Goal: Information Seeking & Learning: Learn about a topic

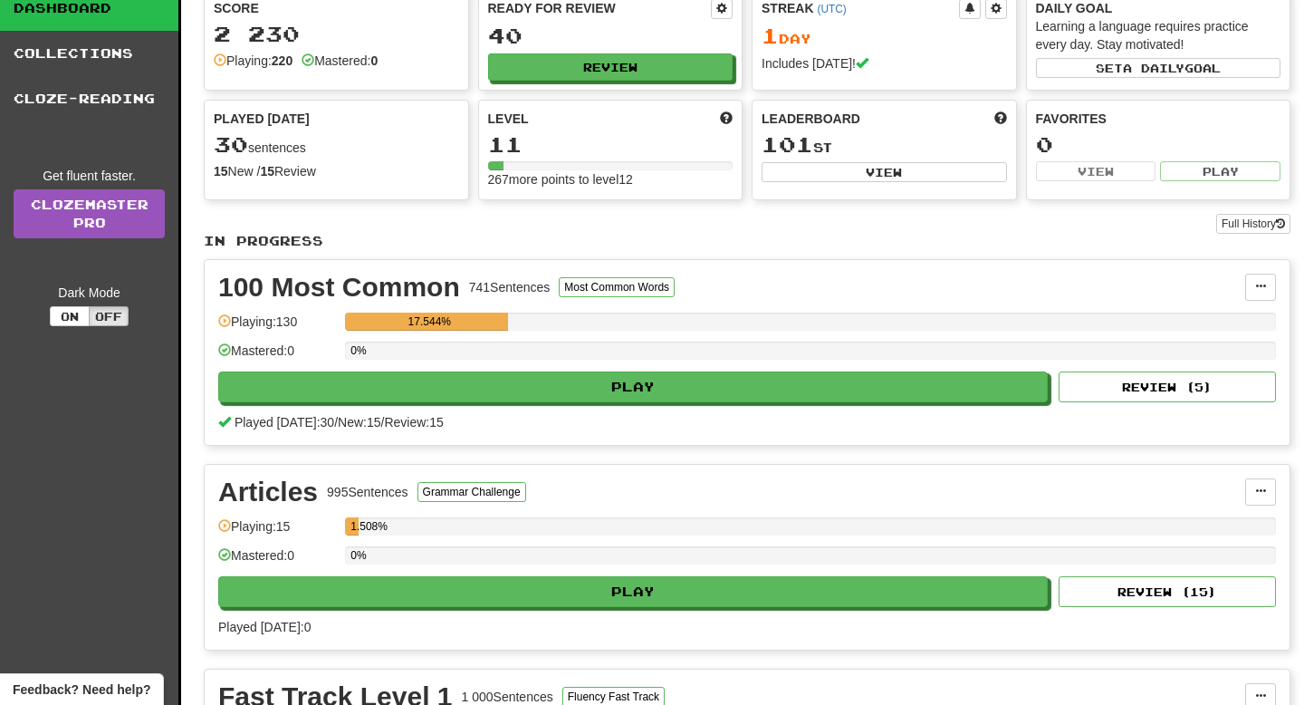
scroll to position [140, 0]
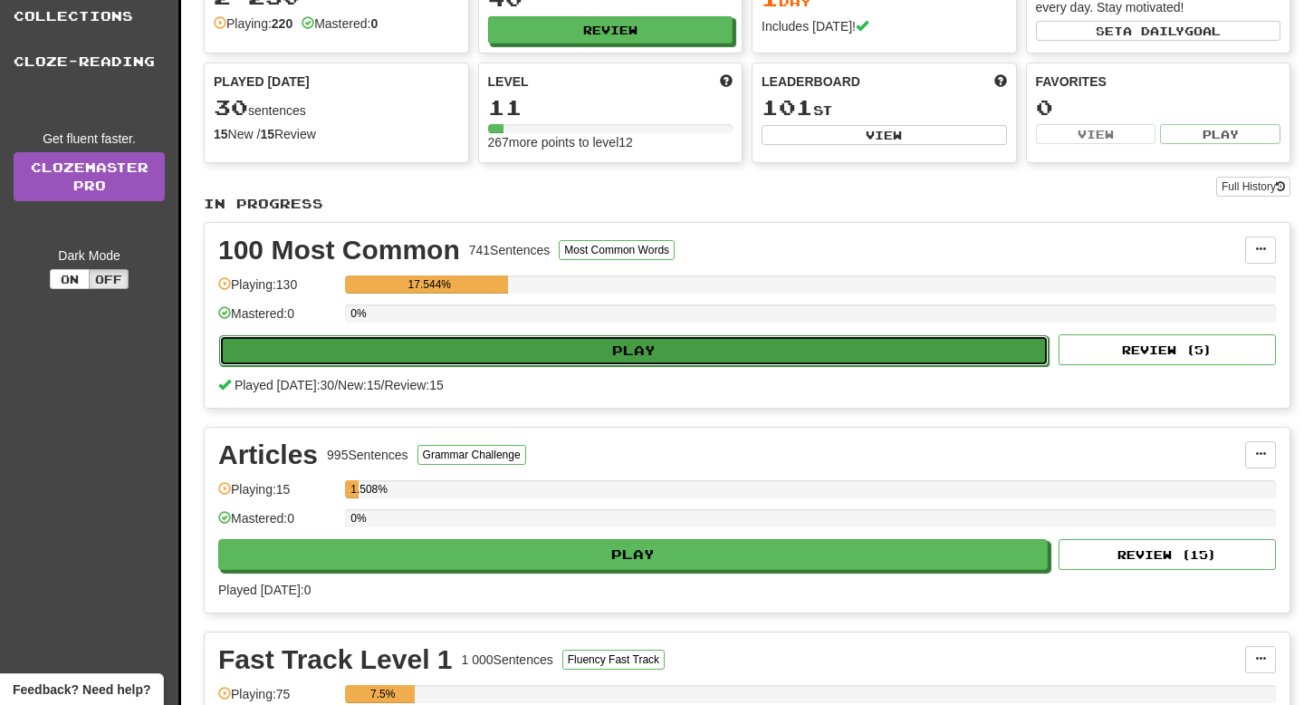
click at [778, 361] on button "Play" at bounding box center [634, 350] width 830 height 31
select select "**"
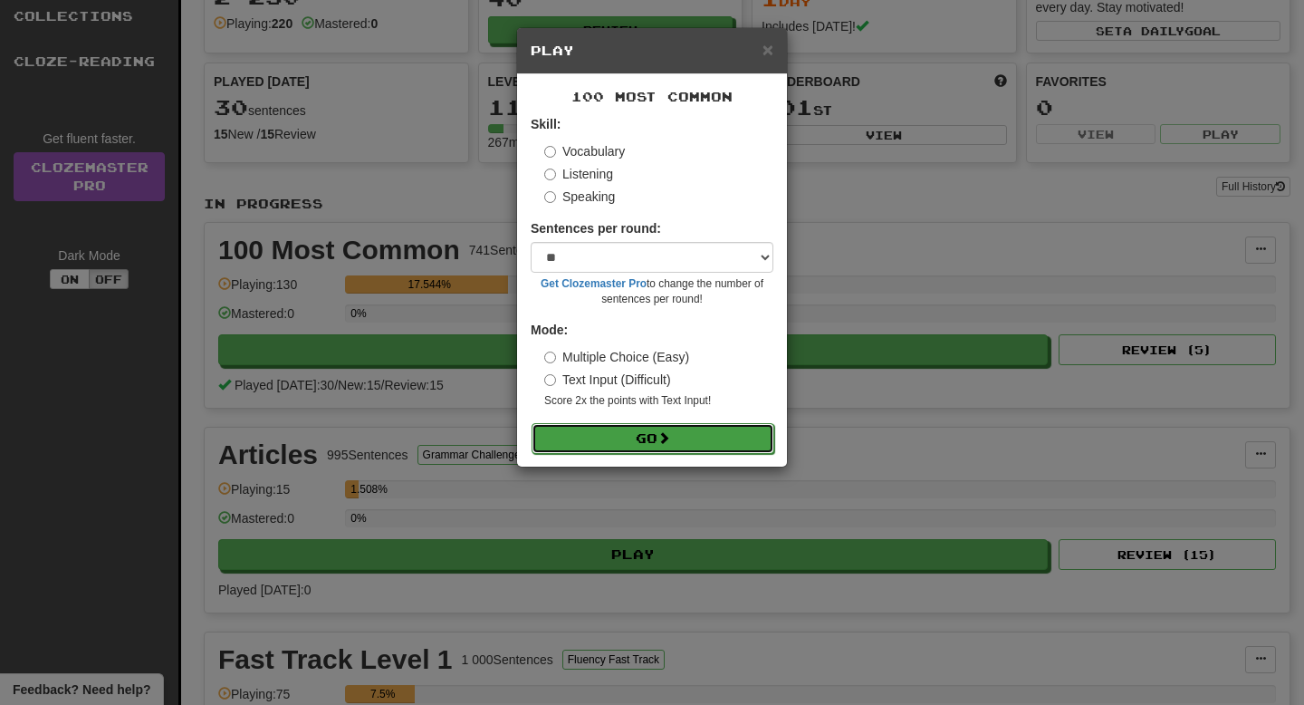
click at [694, 444] on button "Go" at bounding box center [653, 438] width 243 height 31
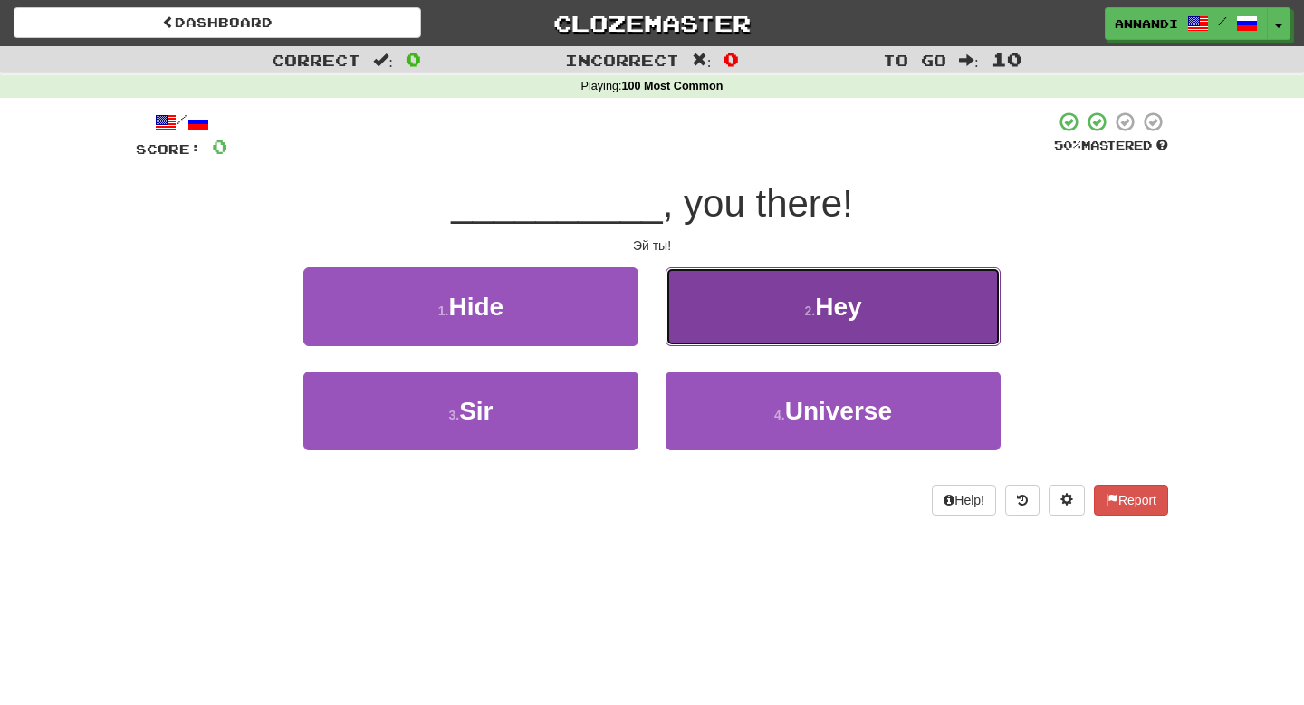
click at [814, 292] on button "2 . Hey" at bounding box center [833, 306] width 335 height 79
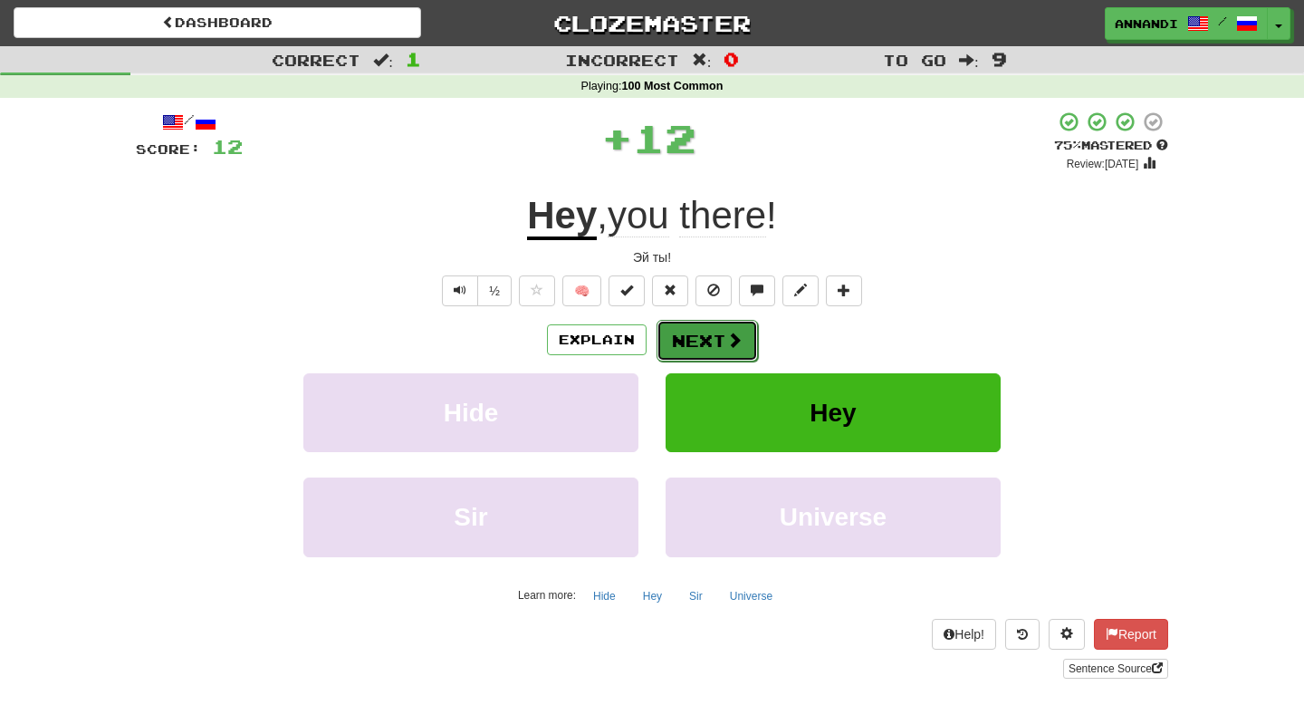
click at [724, 330] on button "Next" at bounding box center [707, 341] width 101 height 42
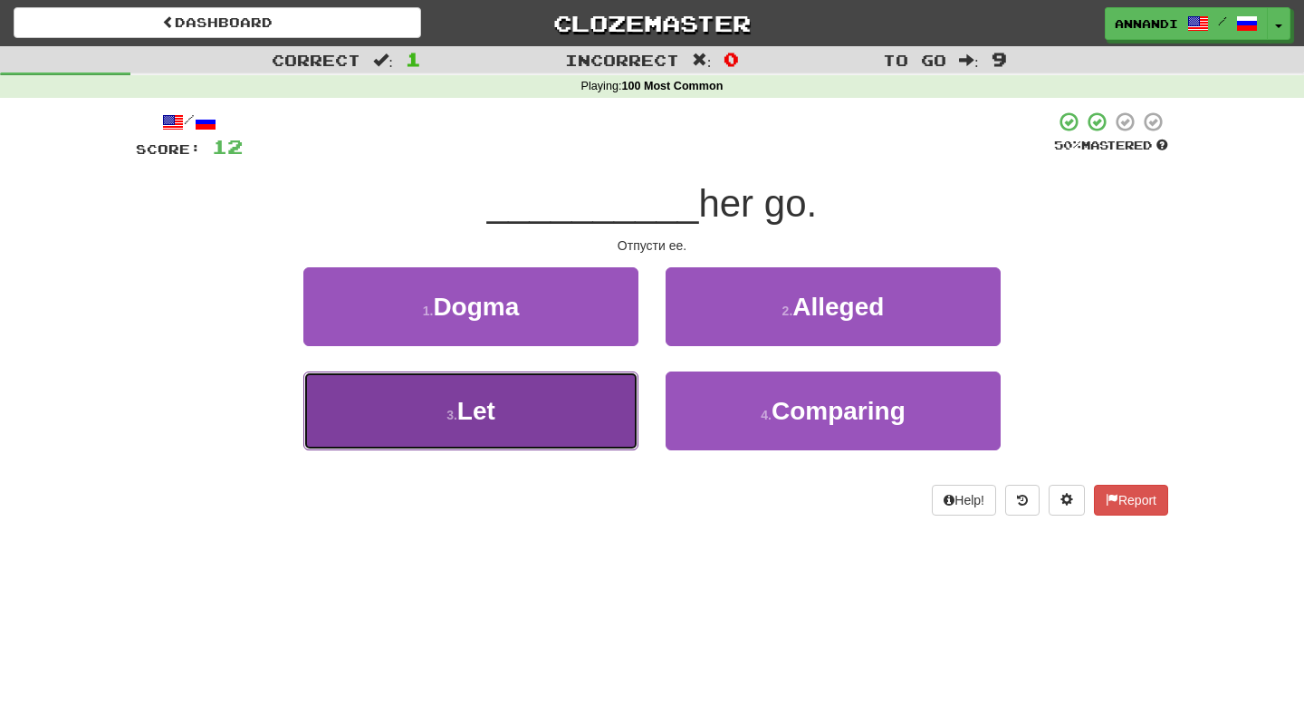
click at [550, 418] on button "3 . Let" at bounding box center [470, 410] width 335 height 79
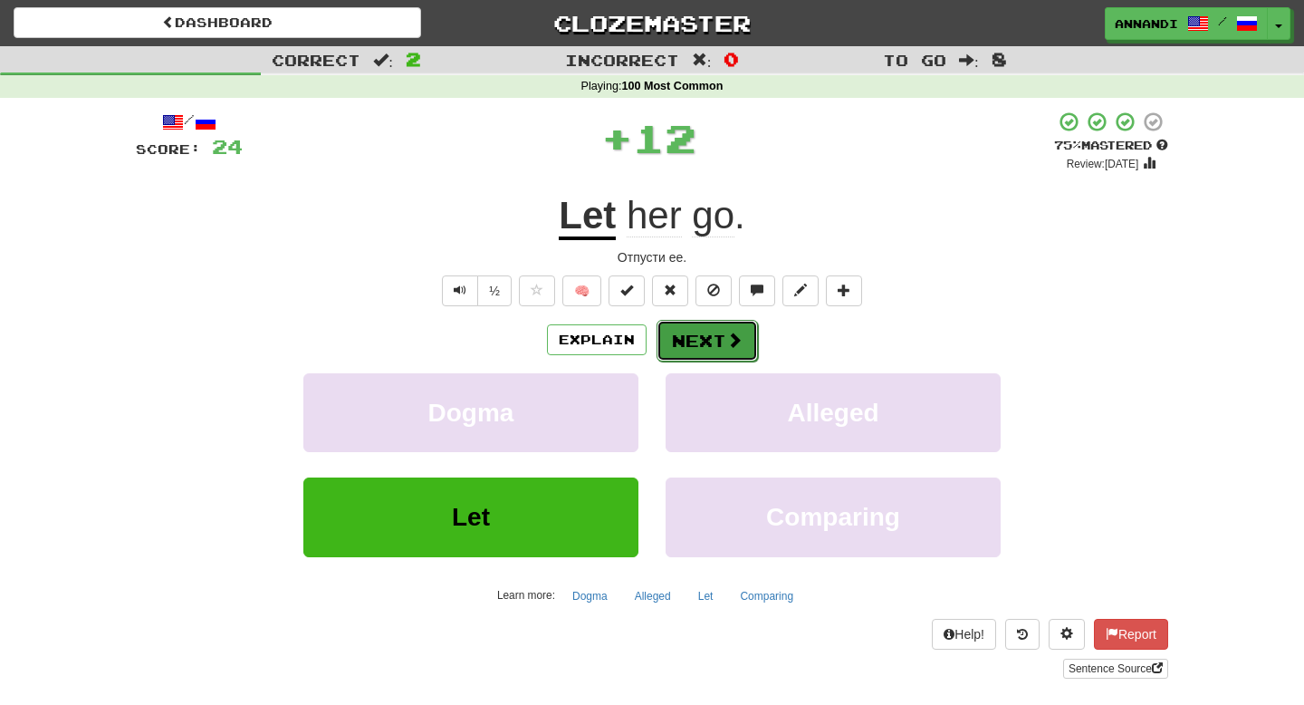
click at [707, 350] on button "Next" at bounding box center [707, 341] width 101 height 42
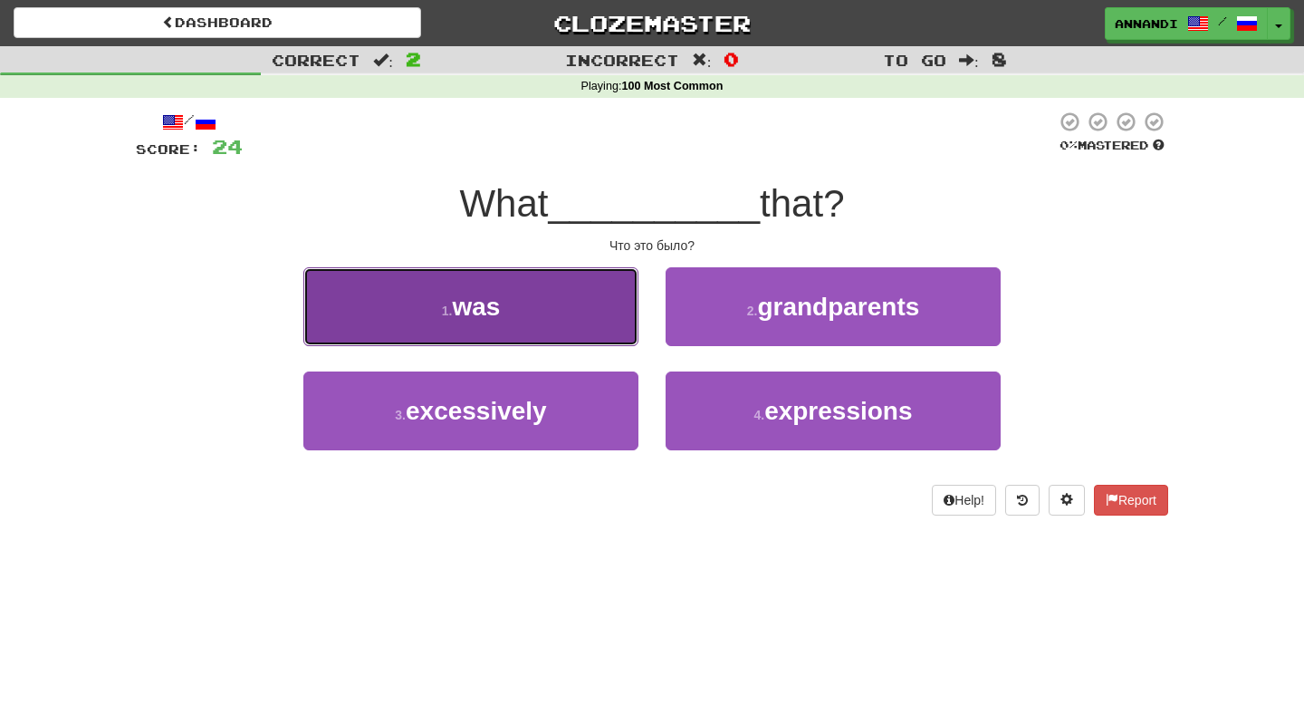
click at [551, 299] on button "1 . was" at bounding box center [470, 306] width 335 height 79
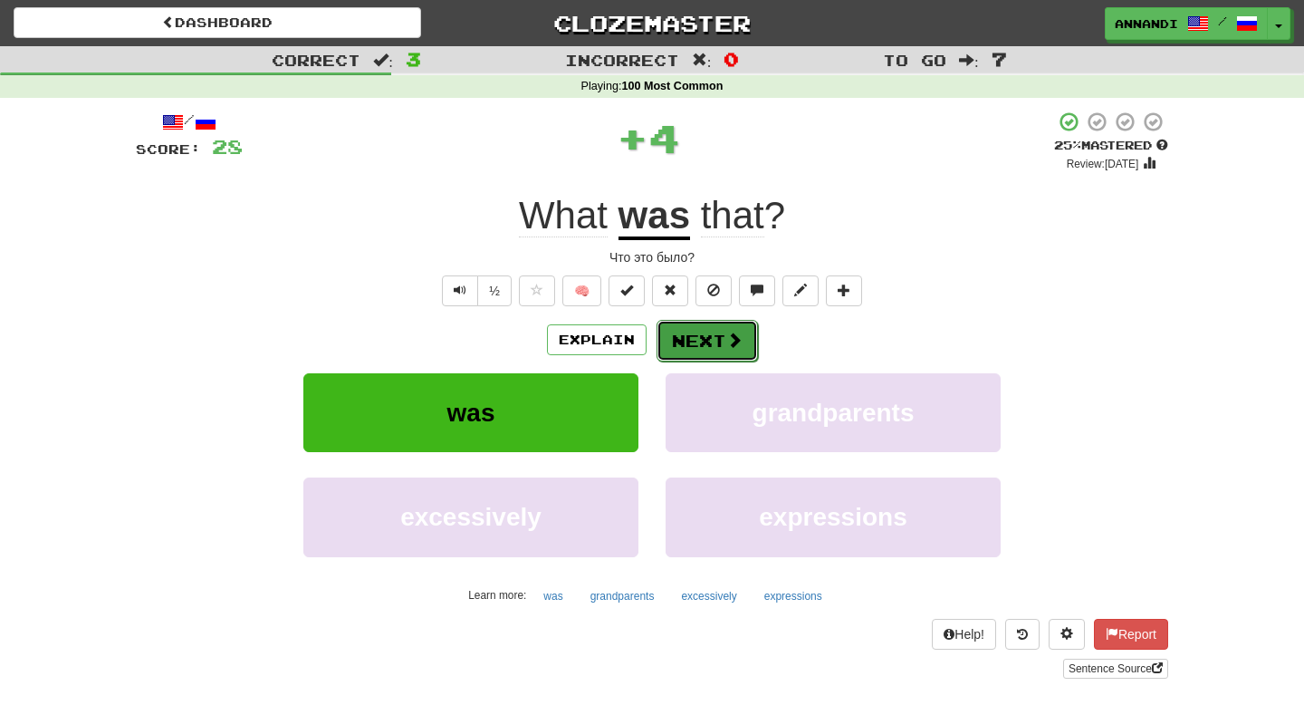
click at [727, 348] on span at bounding box center [734, 339] width 16 height 16
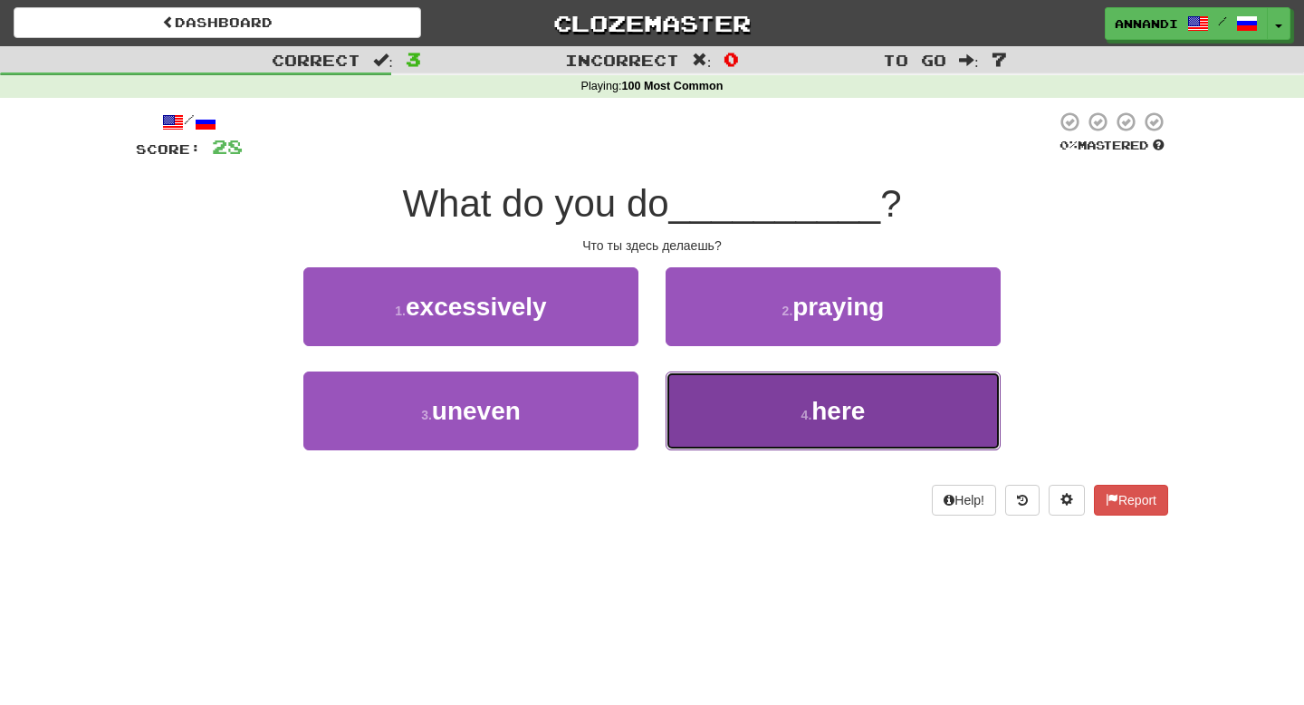
click at [777, 420] on button "4 . here" at bounding box center [833, 410] width 335 height 79
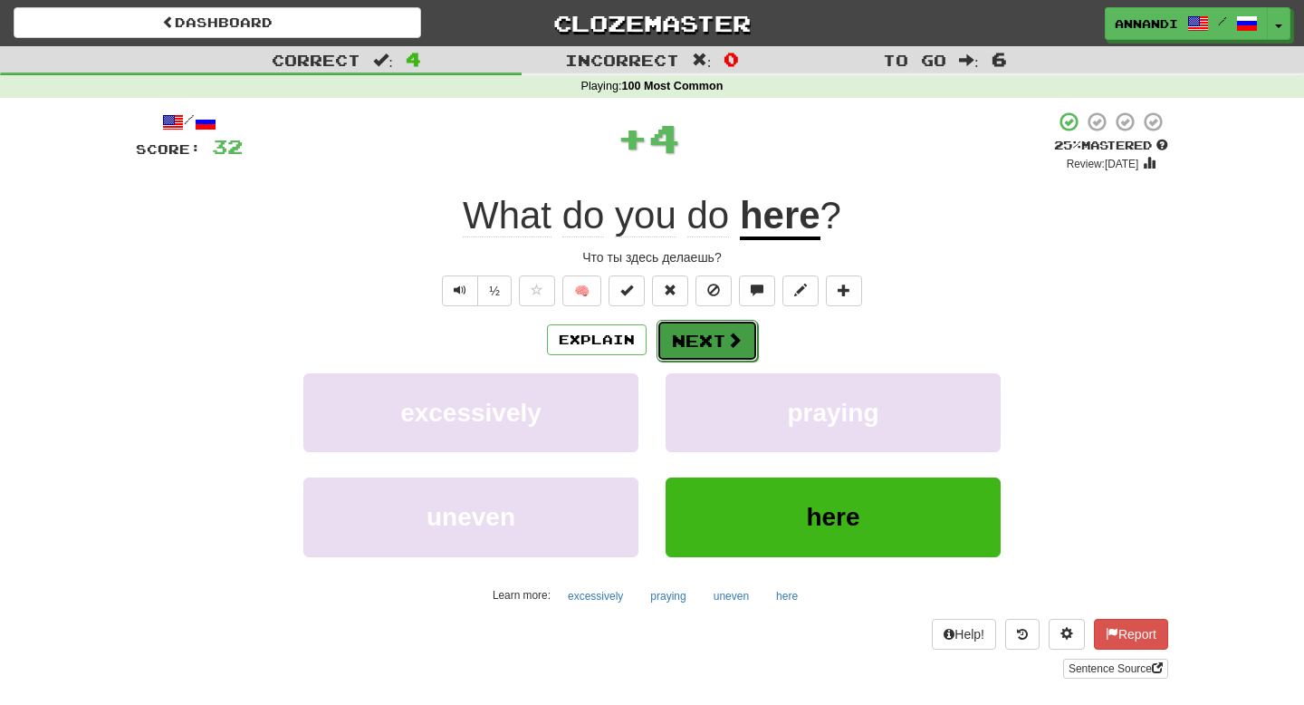
click at [711, 347] on button "Next" at bounding box center [707, 341] width 101 height 42
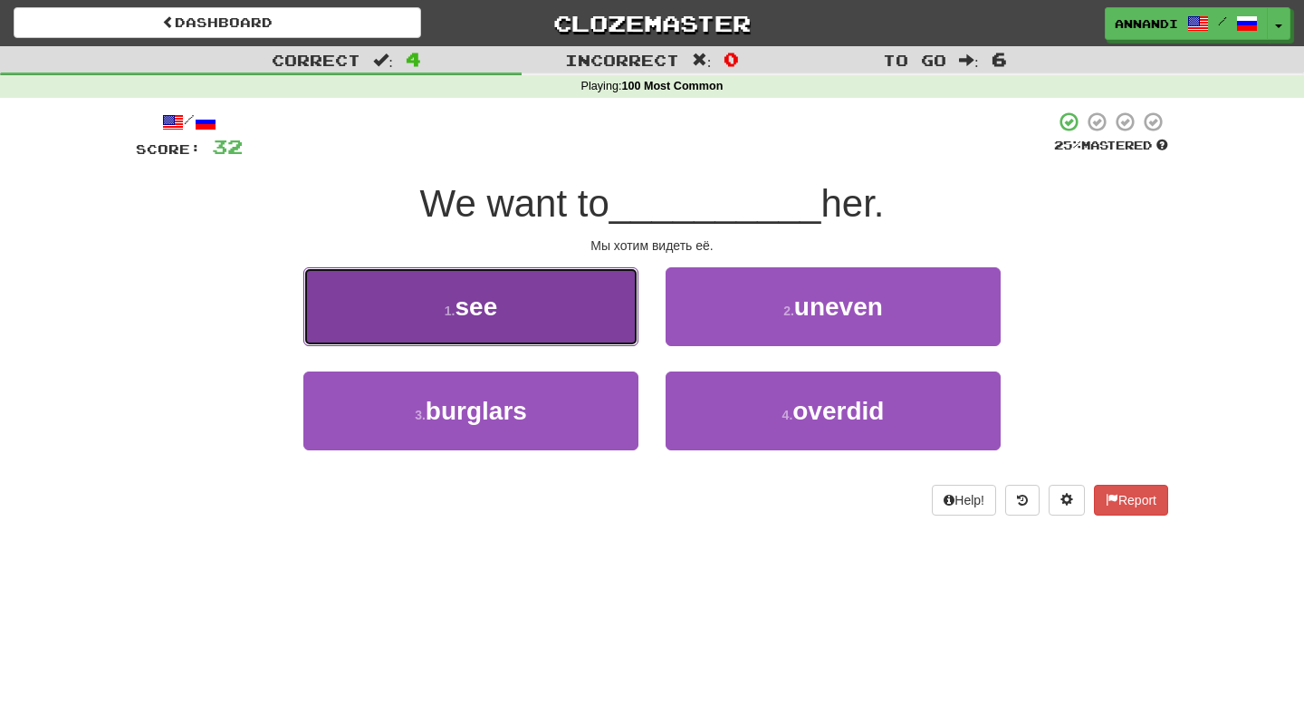
click at [558, 326] on button "1 . see" at bounding box center [470, 306] width 335 height 79
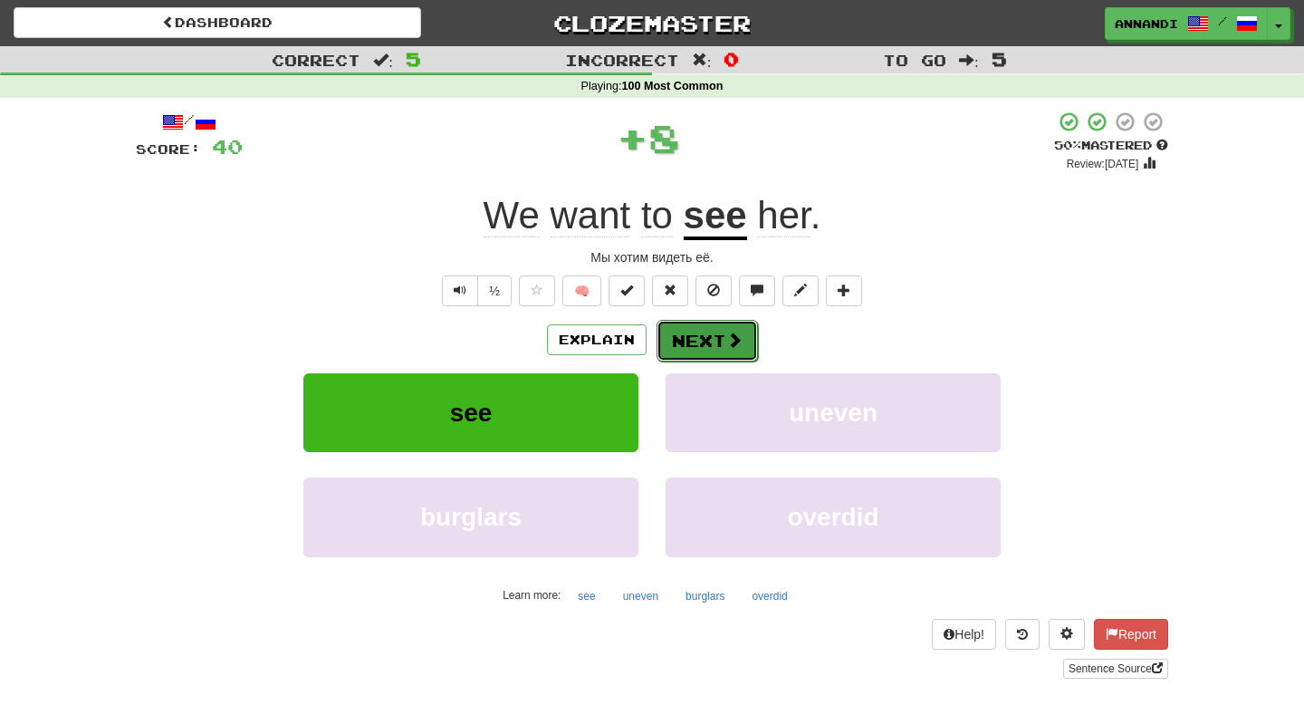
click at [695, 352] on button "Next" at bounding box center [707, 341] width 101 height 42
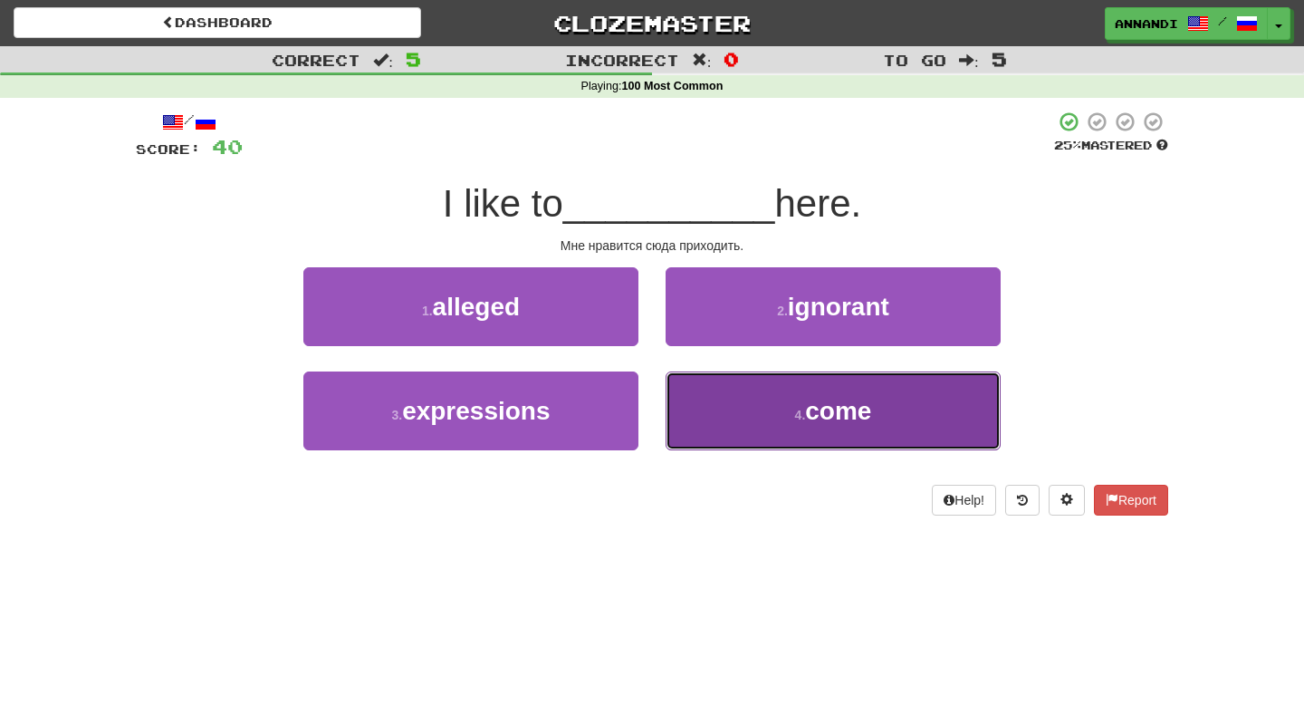
click at [804, 432] on button "4 . come" at bounding box center [833, 410] width 335 height 79
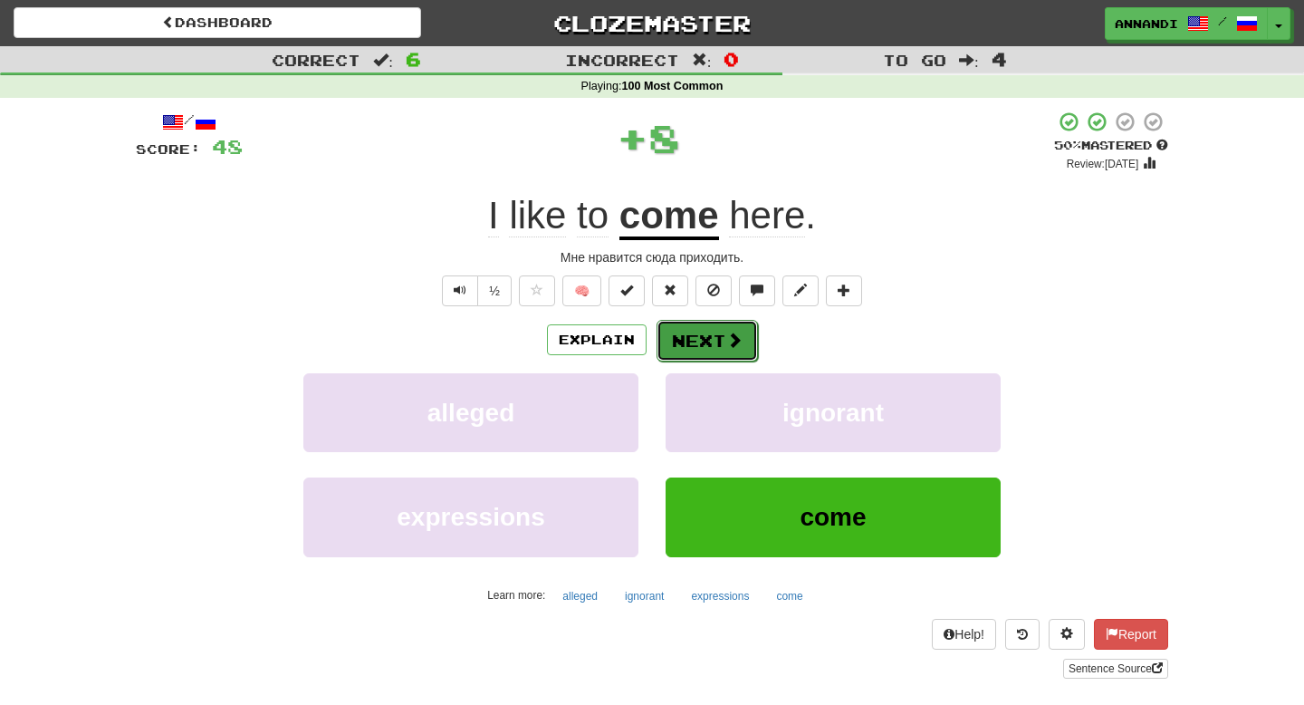
click at [726, 348] on span at bounding box center [734, 339] width 16 height 16
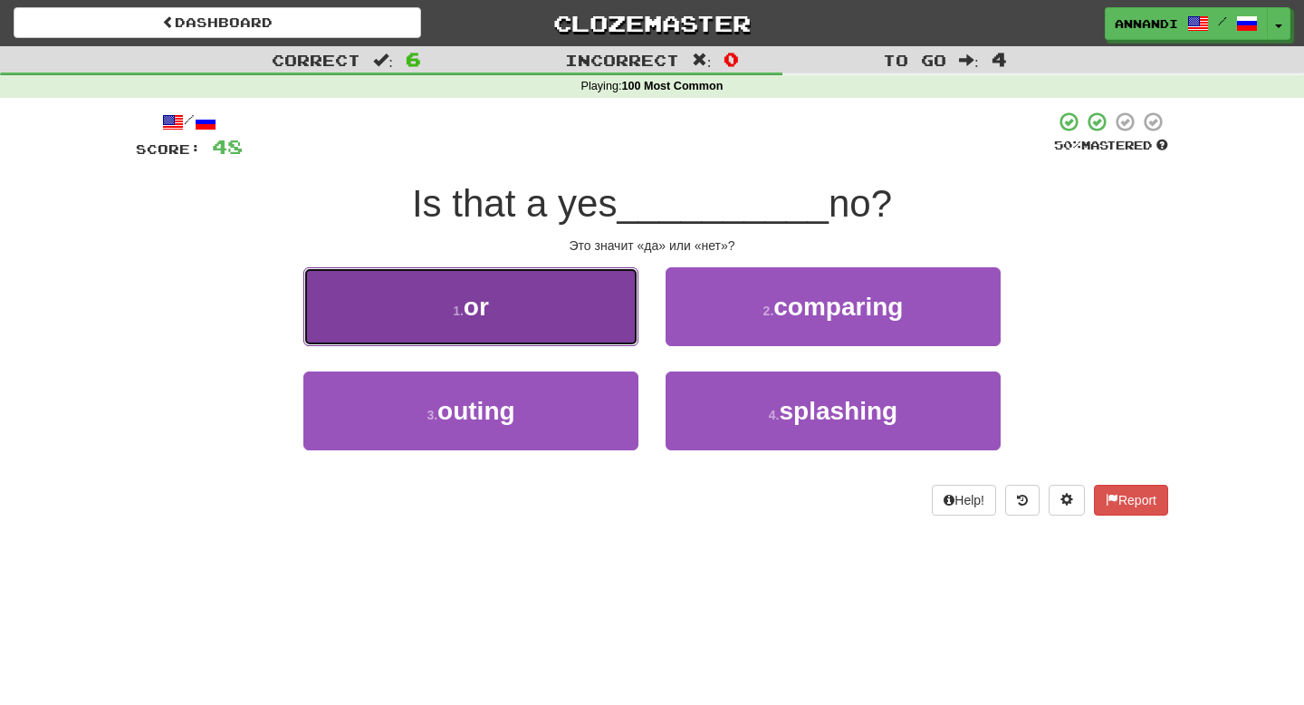
click at [554, 308] on button "1 . or" at bounding box center [470, 306] width 335 height 79
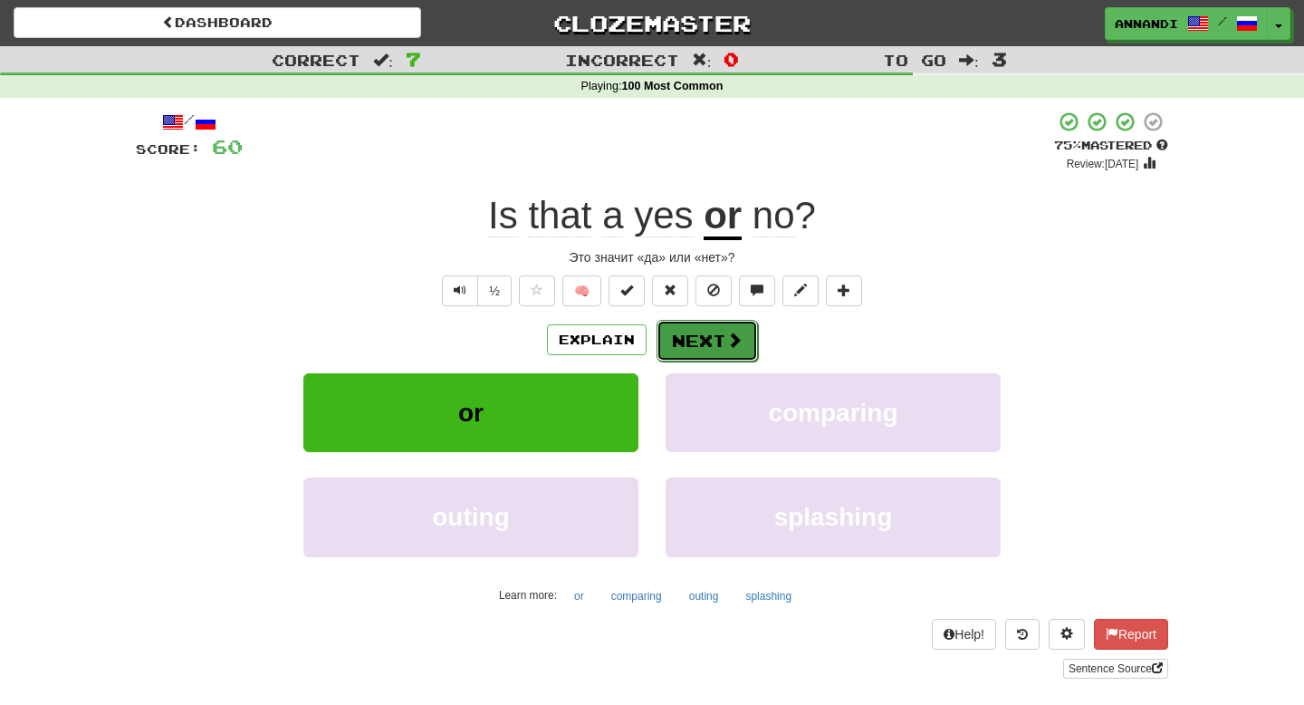
click at [704, 344] on button "Next" at bounding box center [707, 341] width 101 height 42
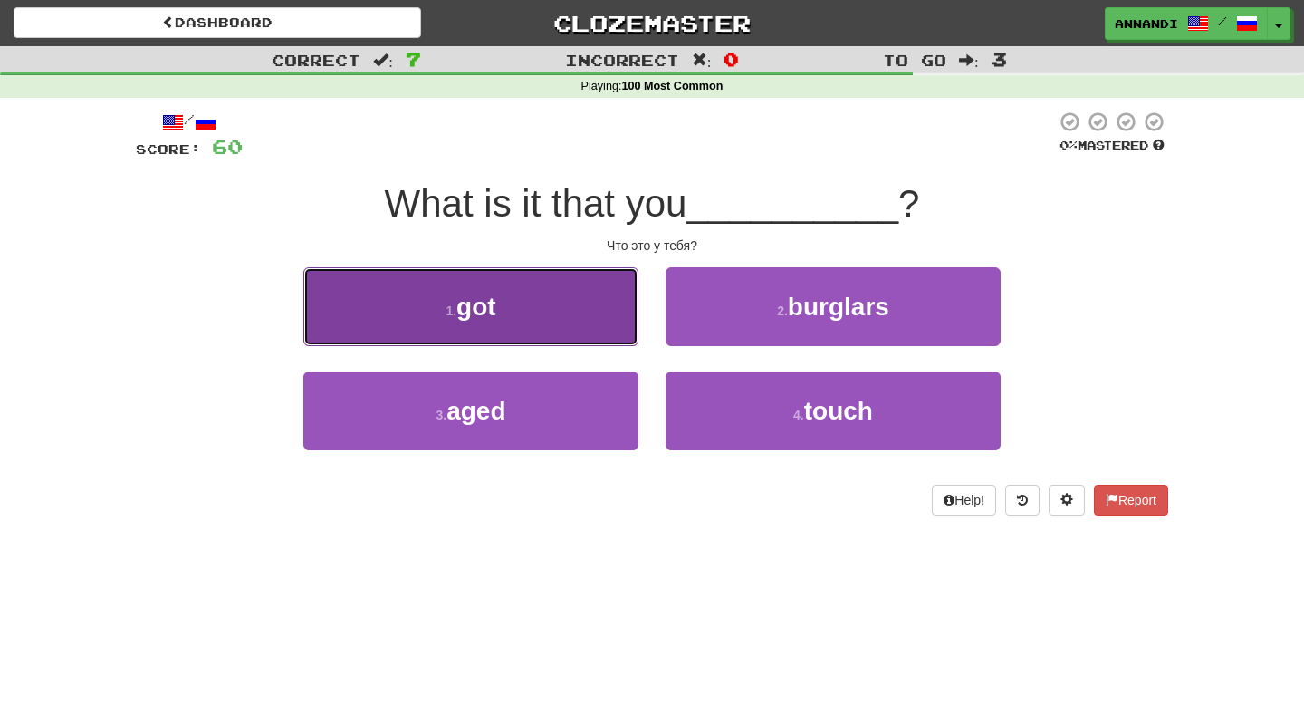
click at [580, 294] on button "1 . got" at bounding box center [470, 306] width 335 height 79
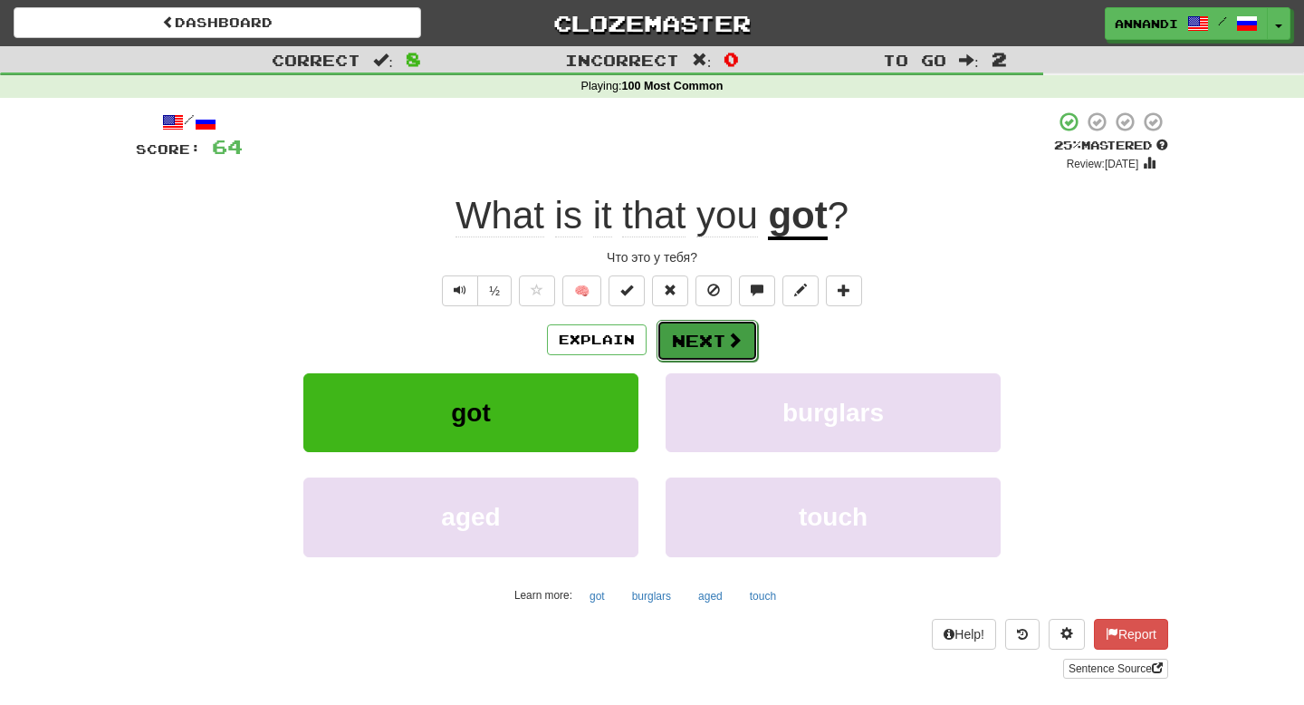
click at [730, 337] on span at bounding box center [734, 339] width 16 height 16
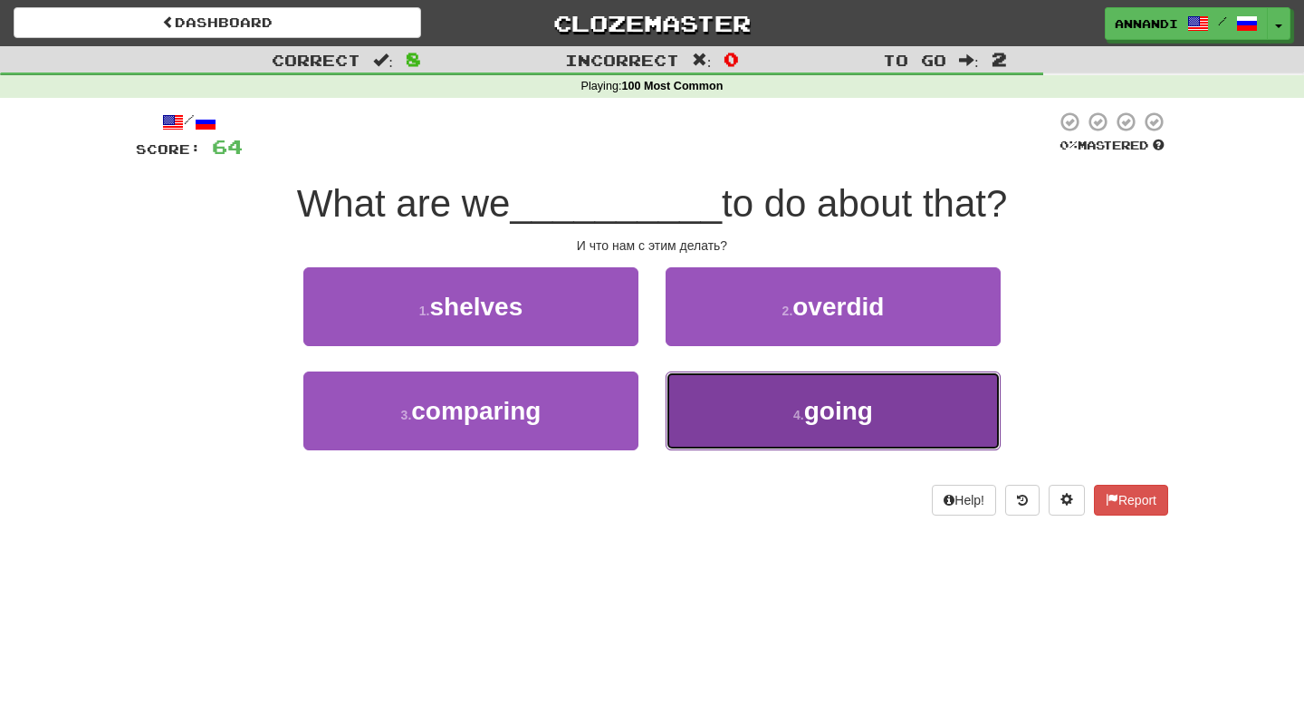
click at [794, 415] on small "4 ." at bounding box center [798, 415] width 11 height 14
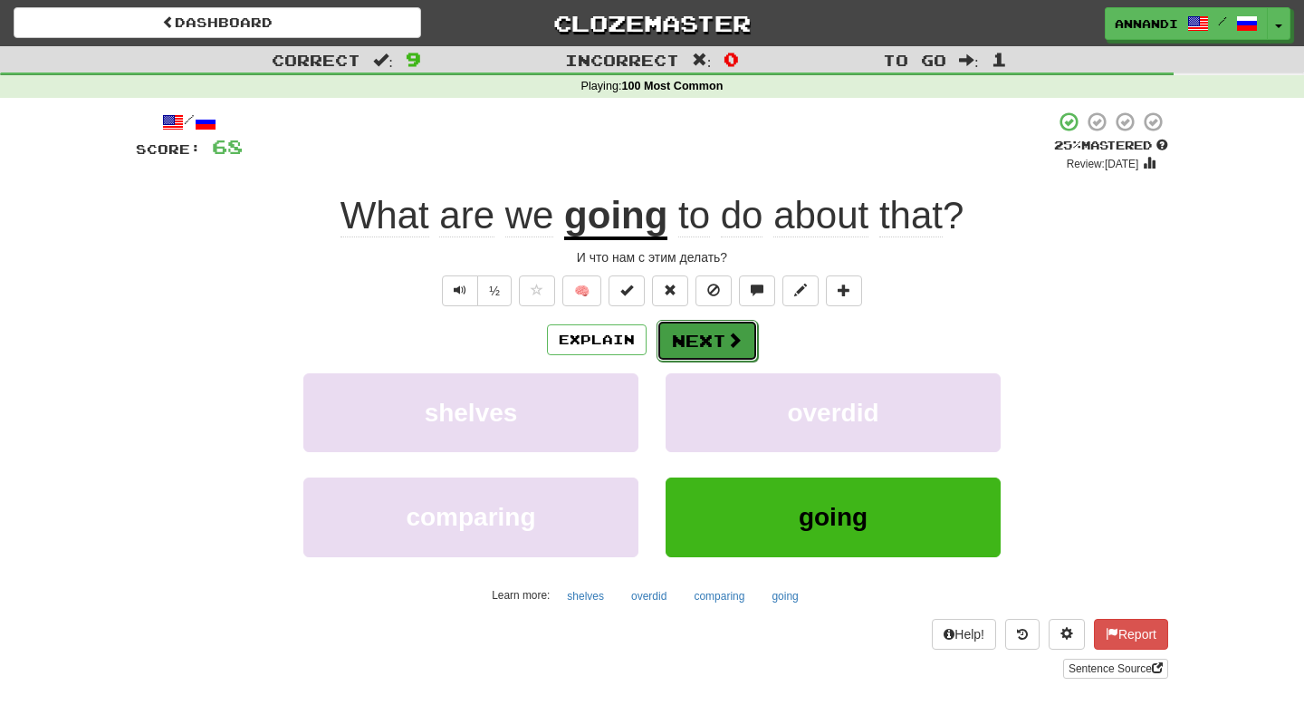
click at [710, 346] on button "Next" at bounding box center [707, 341] width 101 height 42
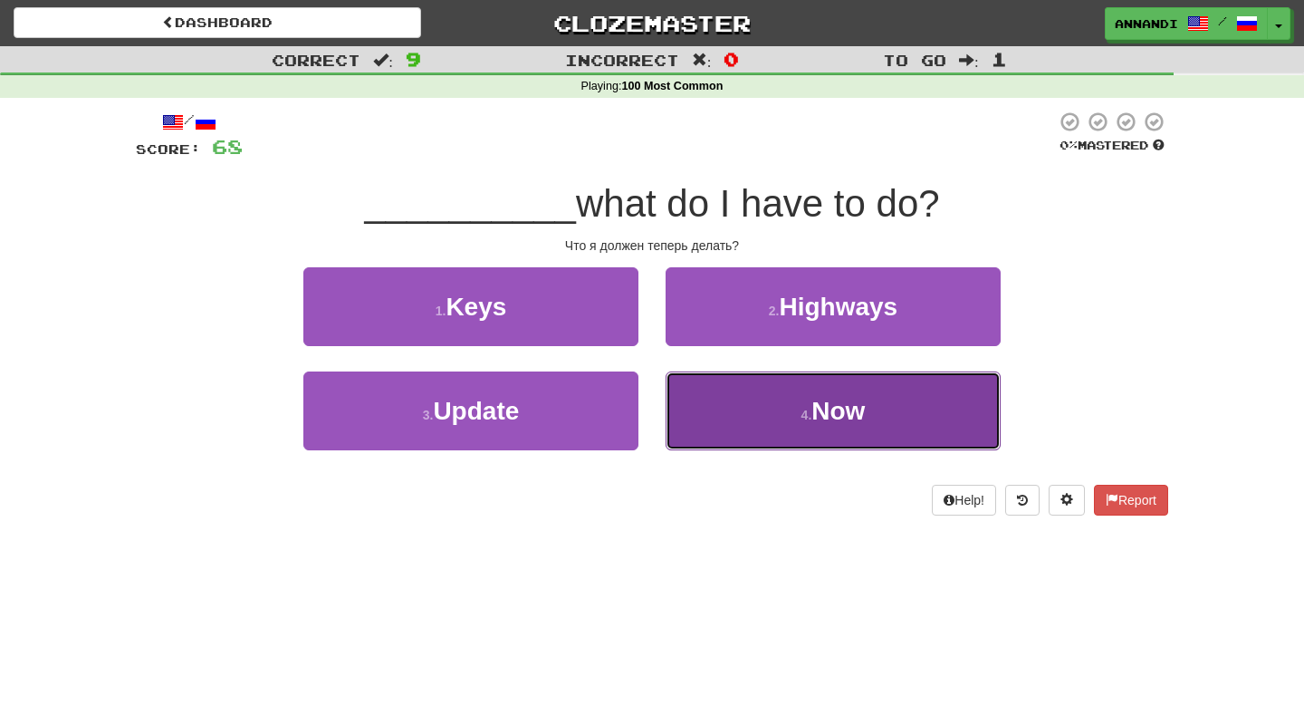
click at [812, 416] on span "Now" at bounding box center [837, 411] width 53 height 28
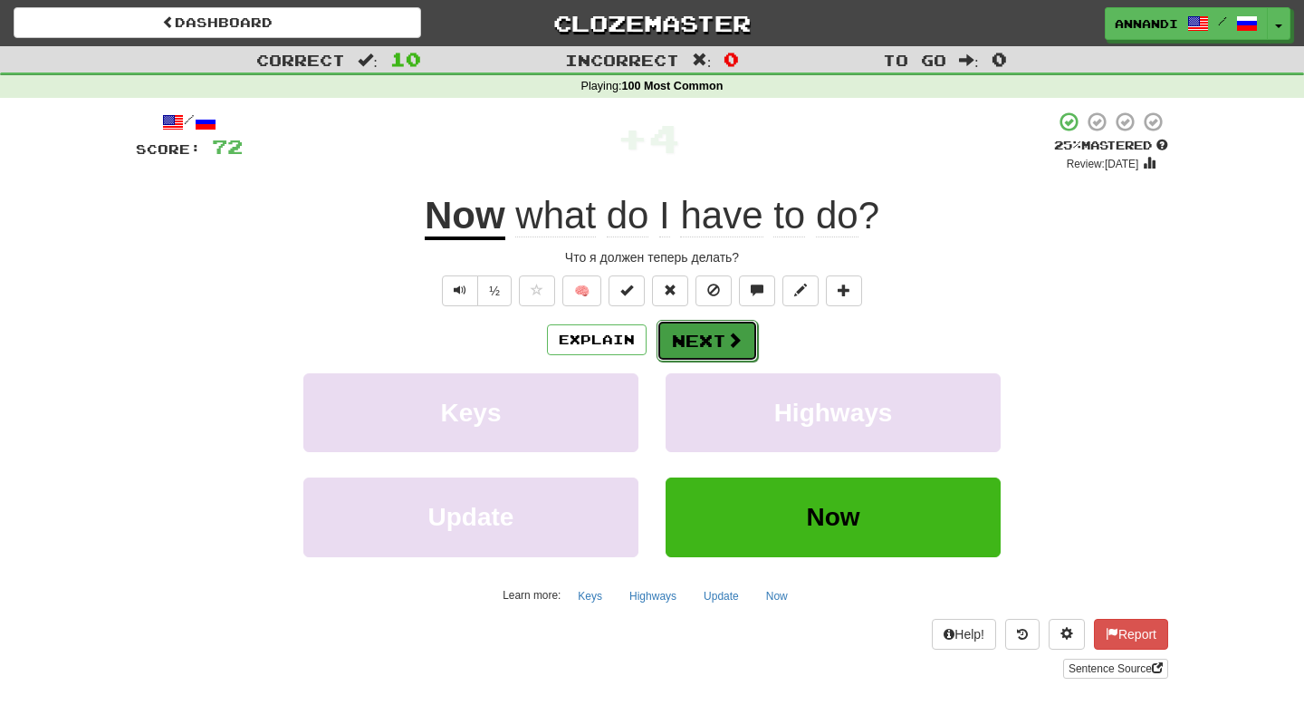
click at [698, 340] on button "Next" at bounding box center [707, 341] width 101 height 42
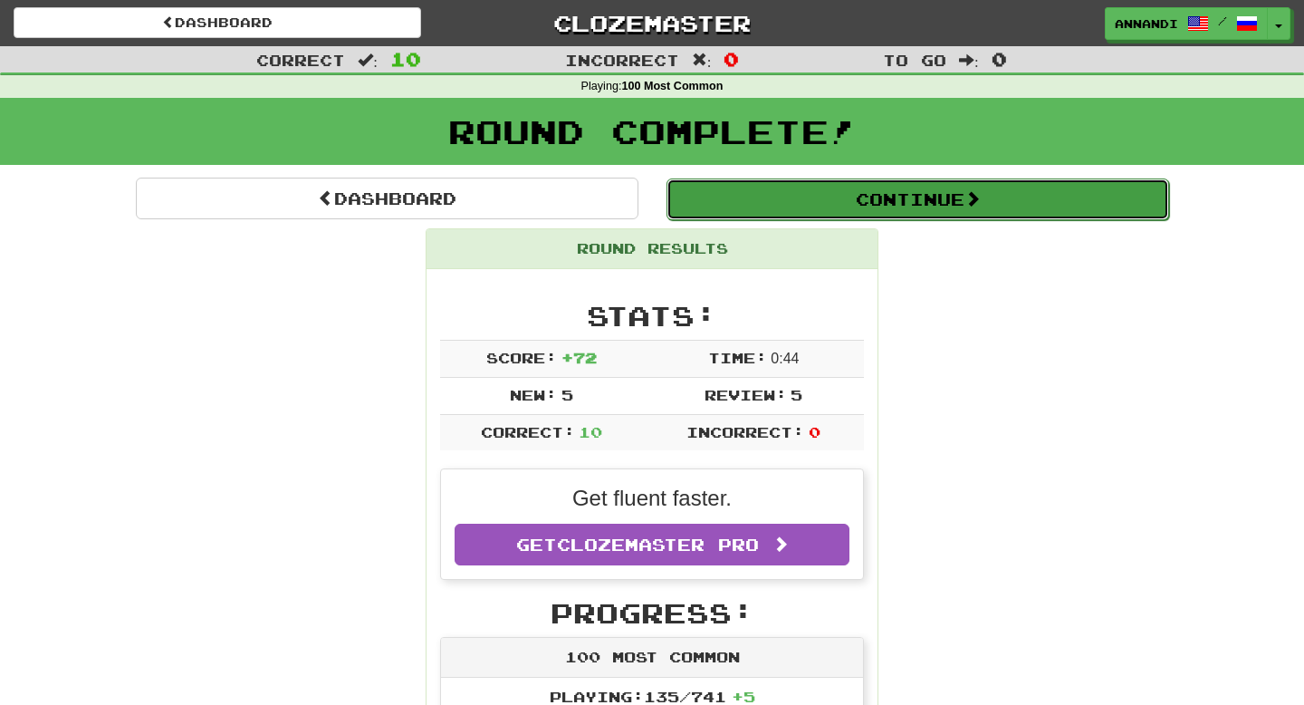
click at [926, 196] on button "Continue" at bounding box center [918, 199] width 503 height 42
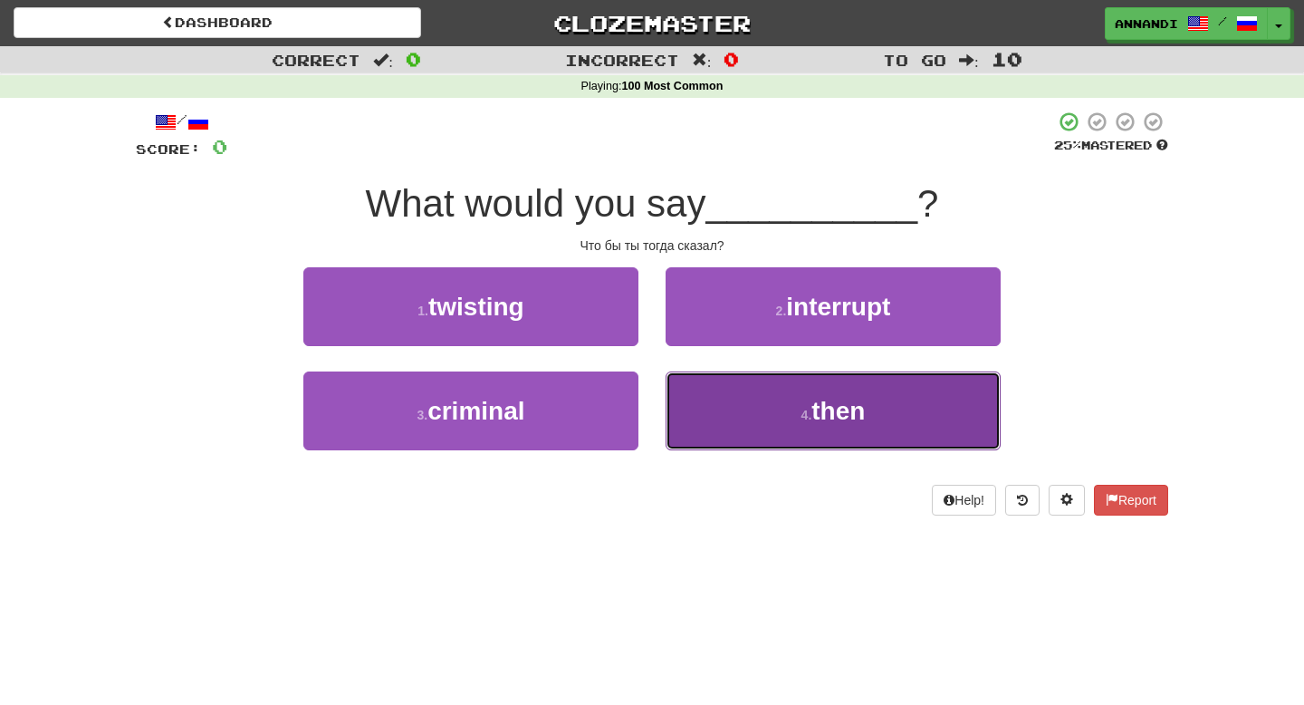
click at [777, 414] on button "4 . then" at bounding box center [833, 410] width 335 height 79
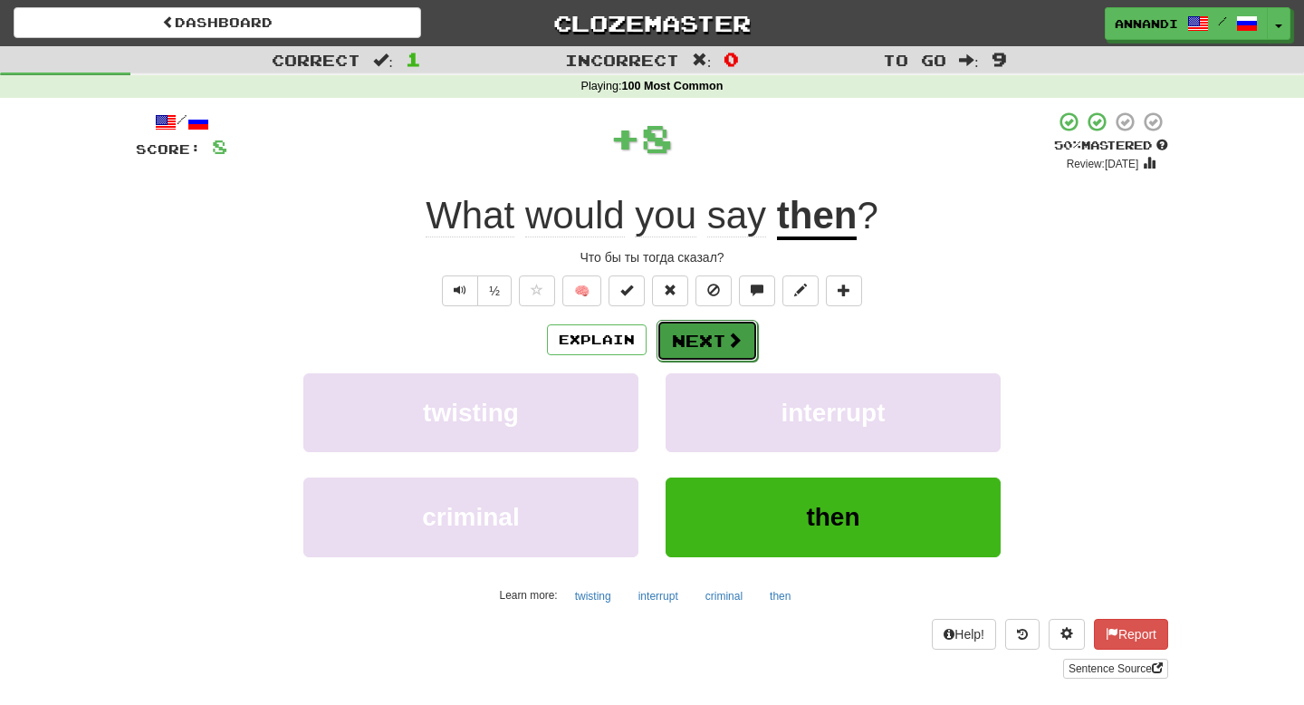
click at [742, 342] on button "Next" at bounding box center [707, 341] width 101 height 42
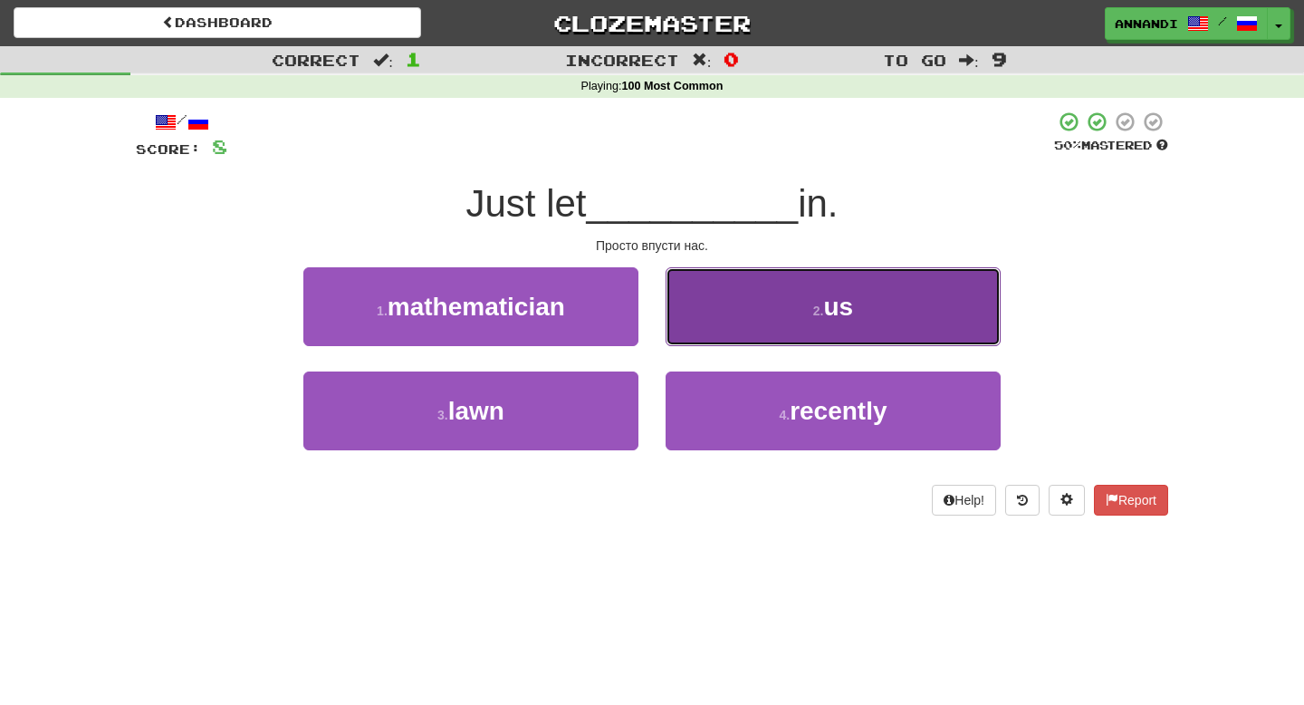
click at [789, 320] on button "2 . us" at bounding box center [833, 306] width 335 height 79
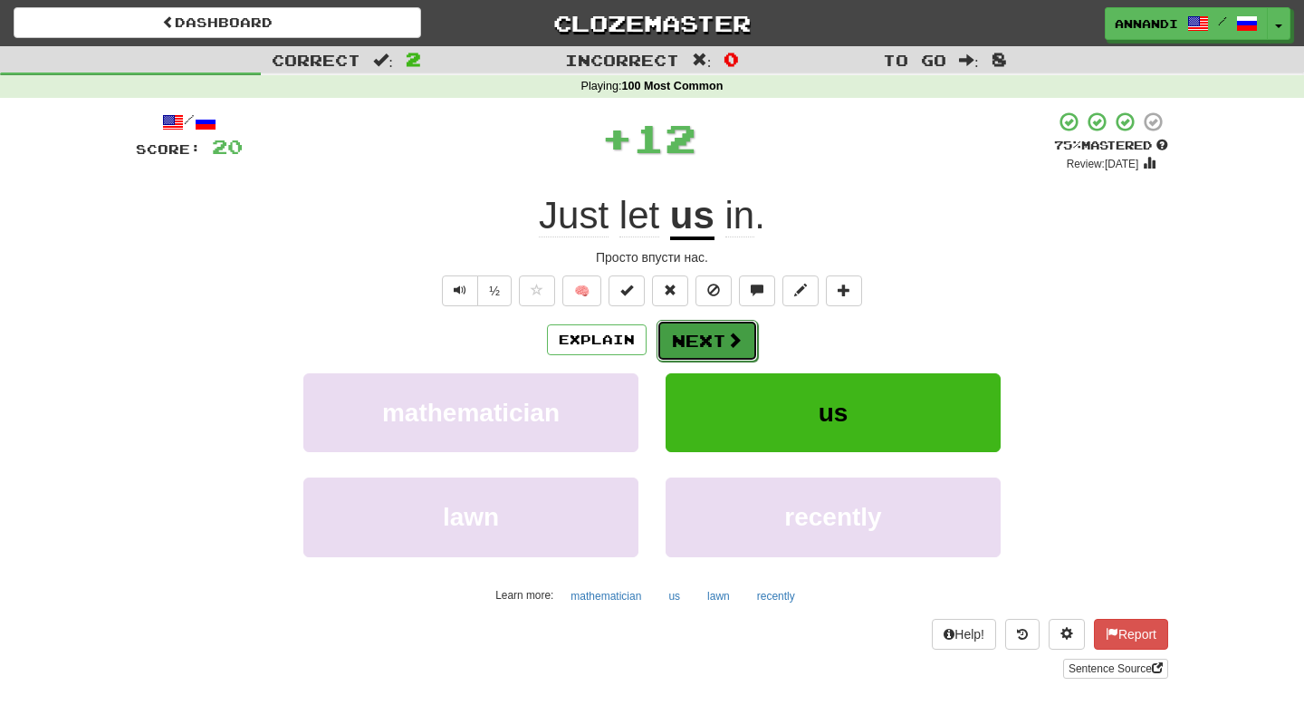
click at [732, 342] on span at bounding box center [734, 339] width 16 height 16
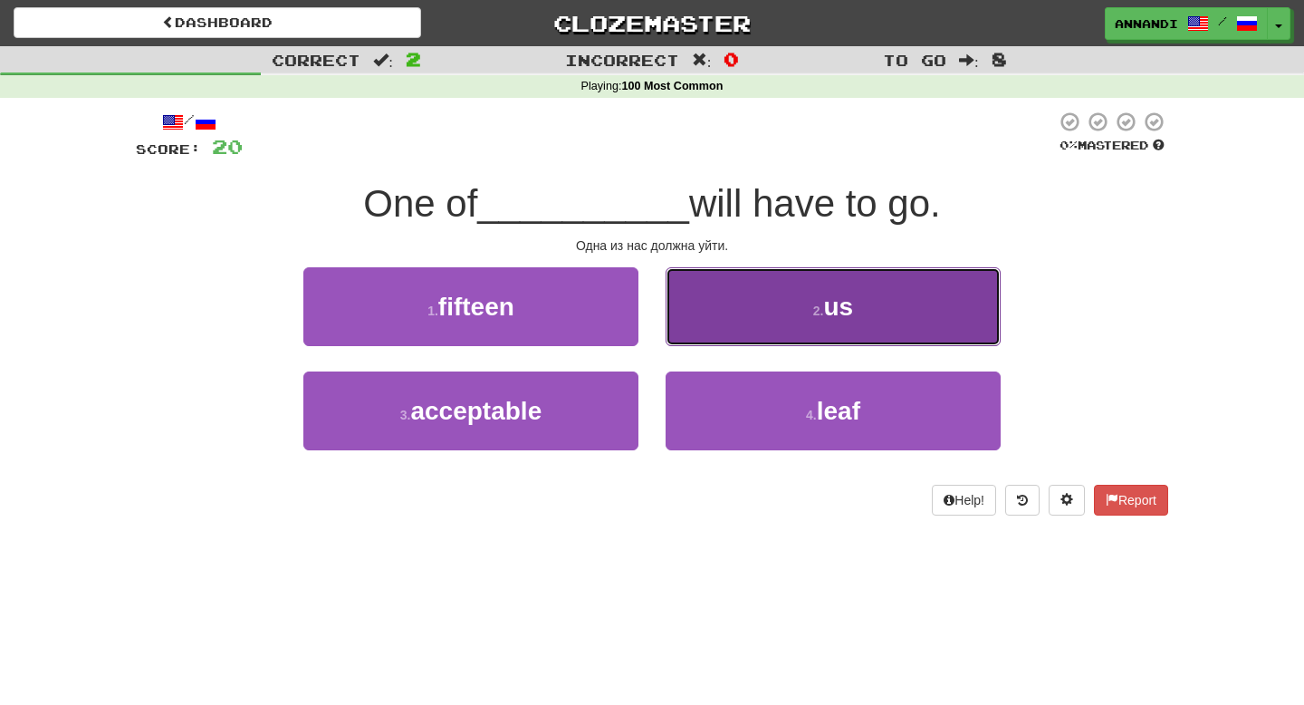
click at [833, 321] on button "2 . us" at bounding box center [833, 306] width 335 height 79
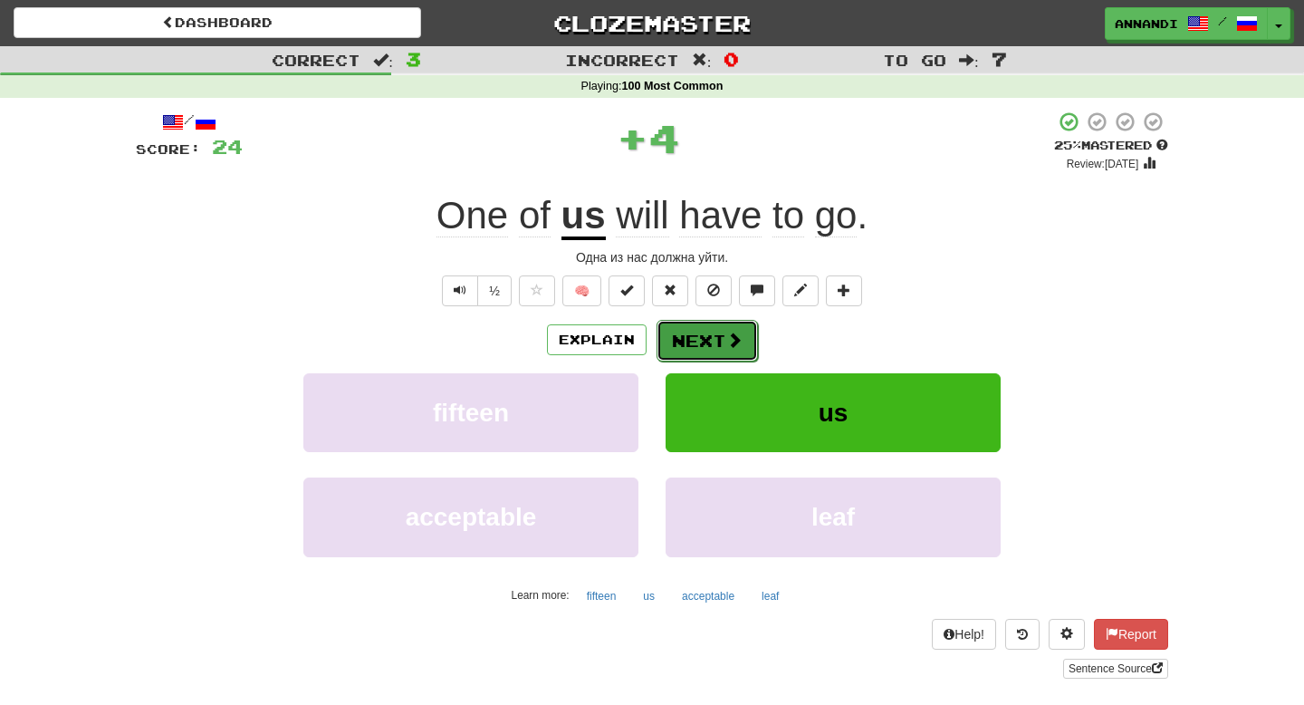
click at [739, 338] on span at bounding box center [734, 339] width 16 height 16
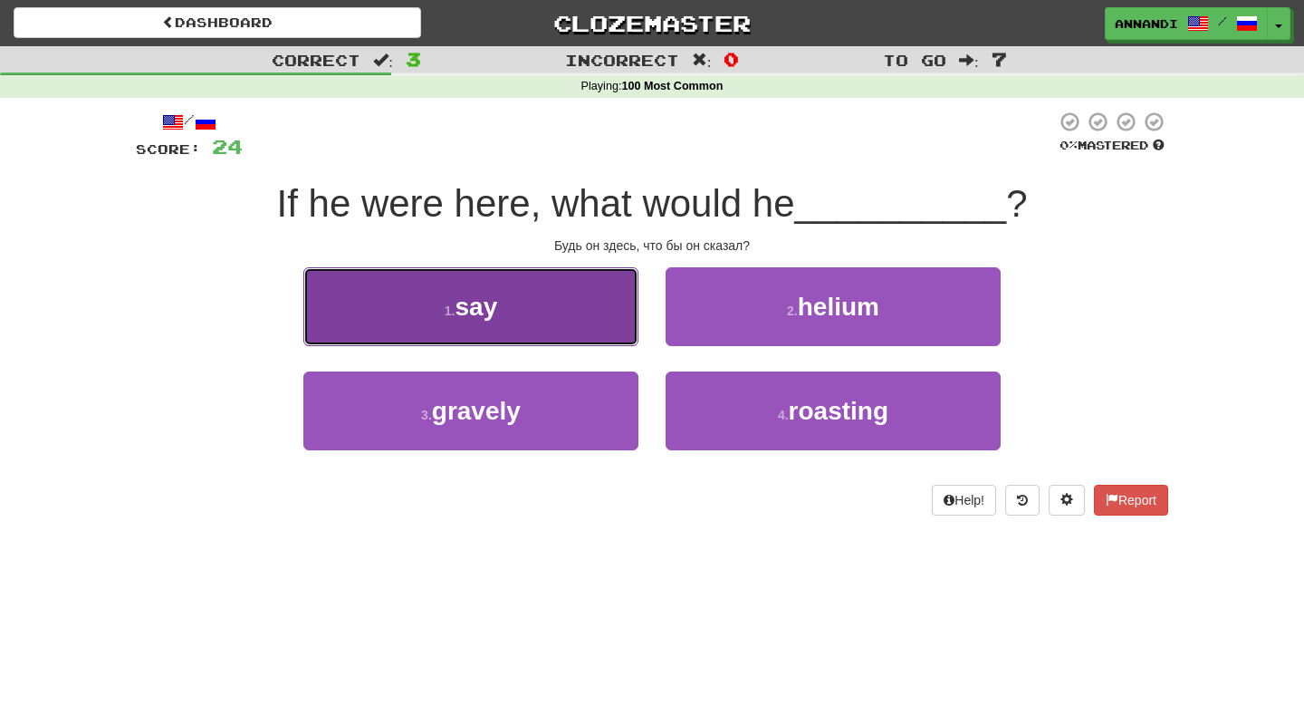
click at [548, 321] on button "1 . say" at bounding box center [470, 306] width 335 height 79
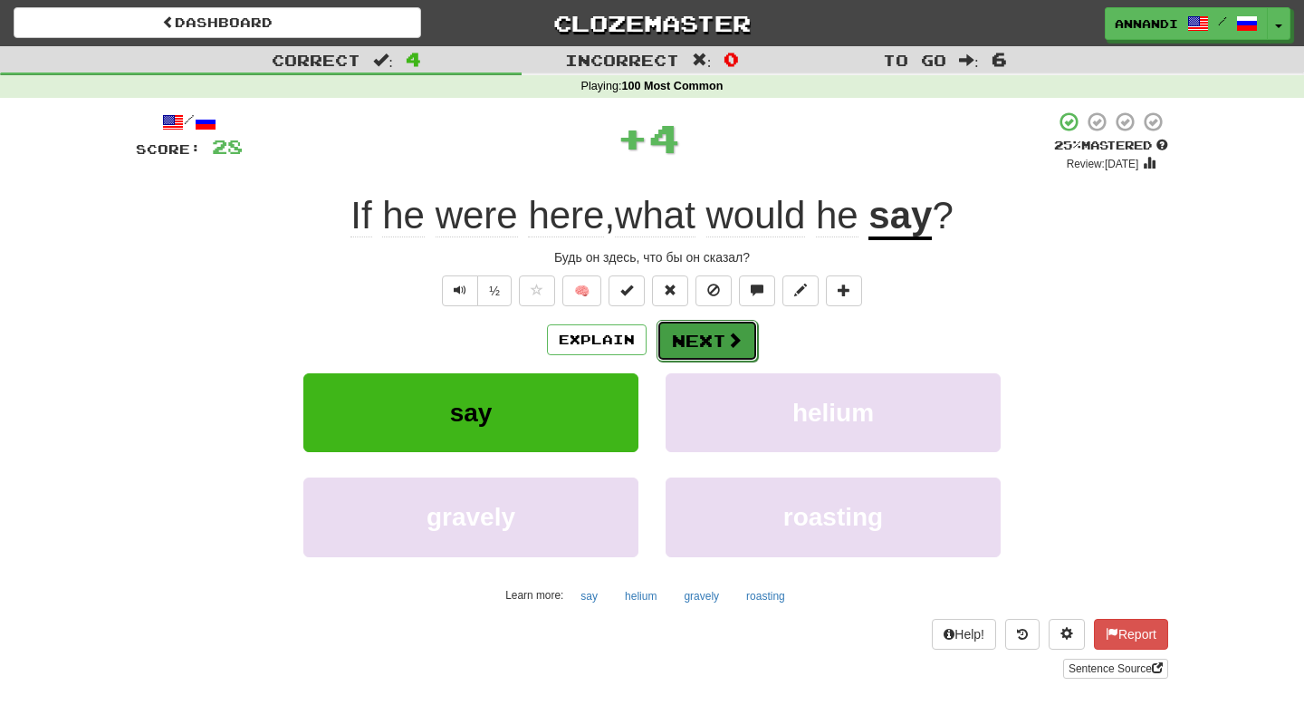
click at [723, 340] on button "Next" at bounding box center [707, 341] width 101 height 42
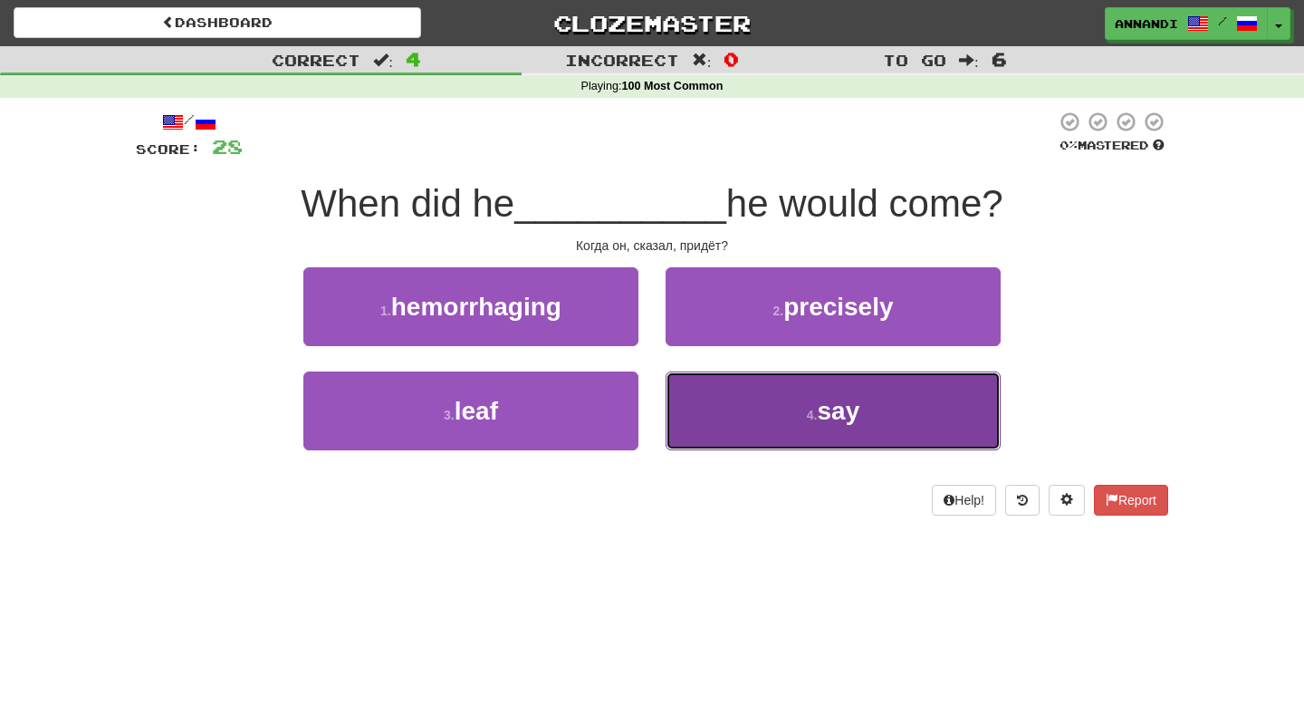
click at [844, 441] on button "4 . say" at bounding box center [833, 410] width 335 height 79
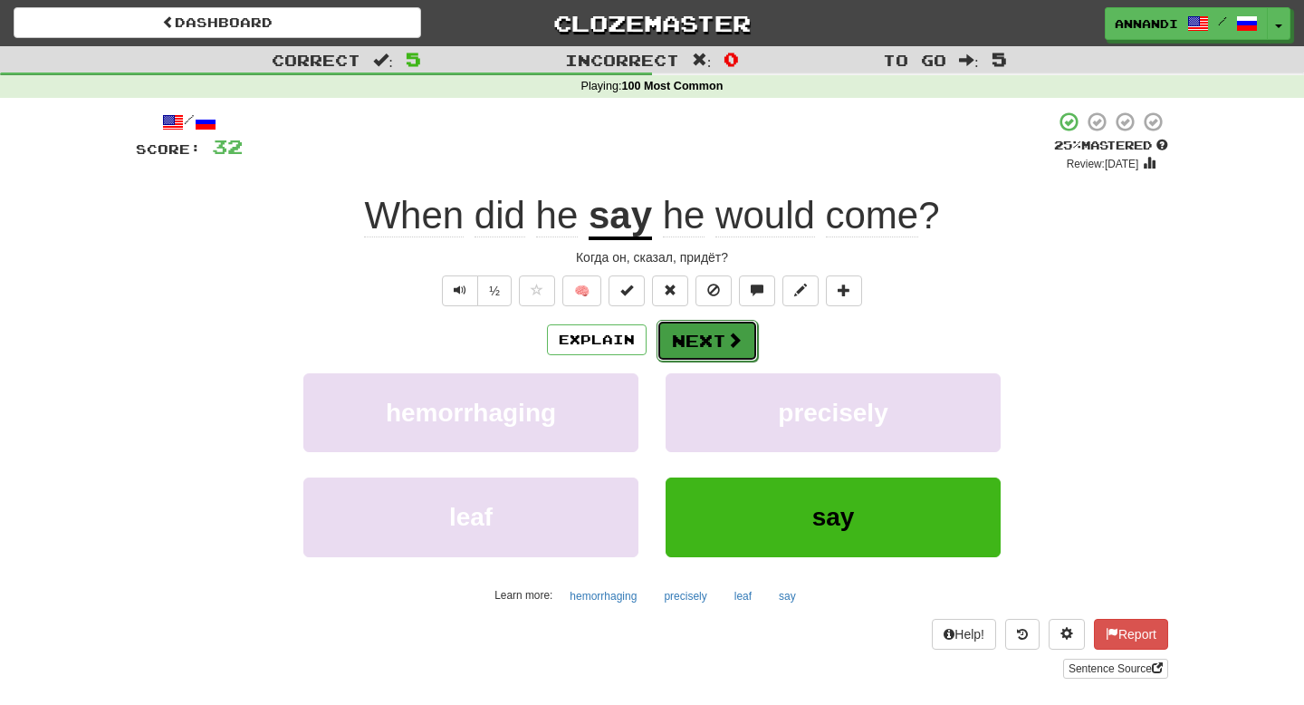
click at [732, 347] on span at bounding box center [734, 339] width 16 height 16
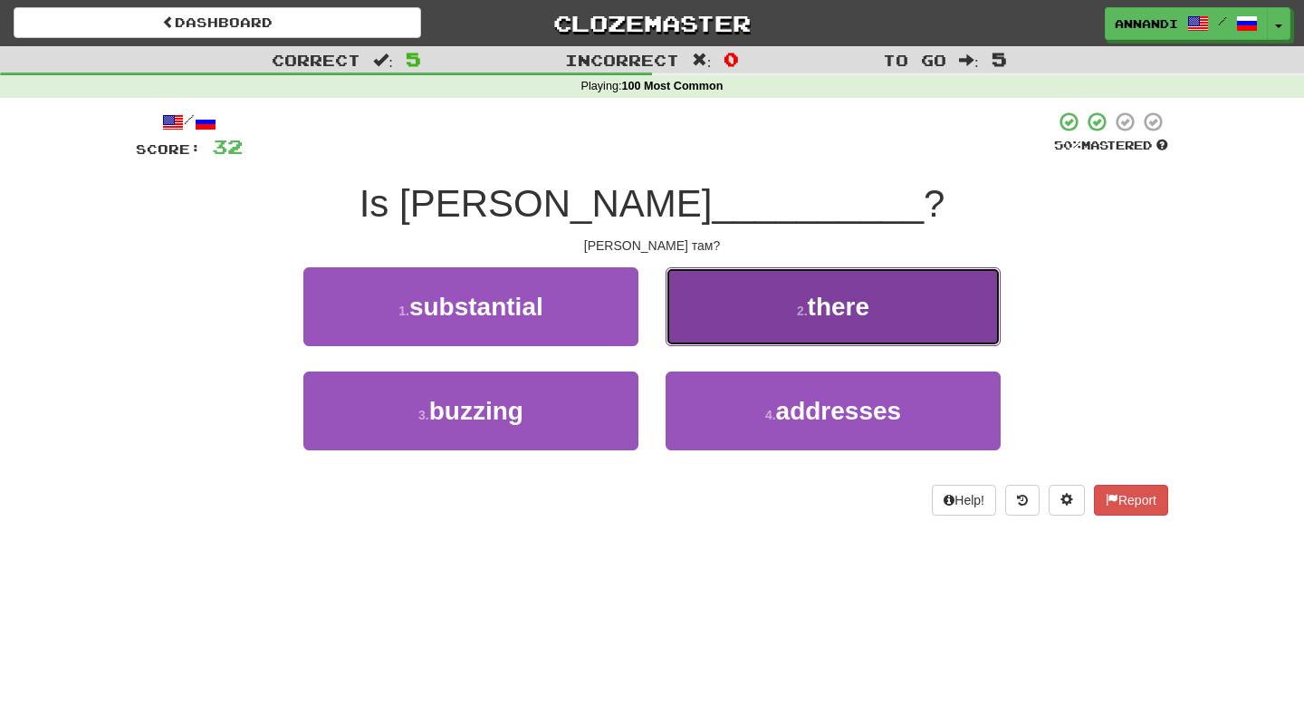
click at [810, 323] on button "2 . there" at bounding box center [833, 306] width 335 height 79
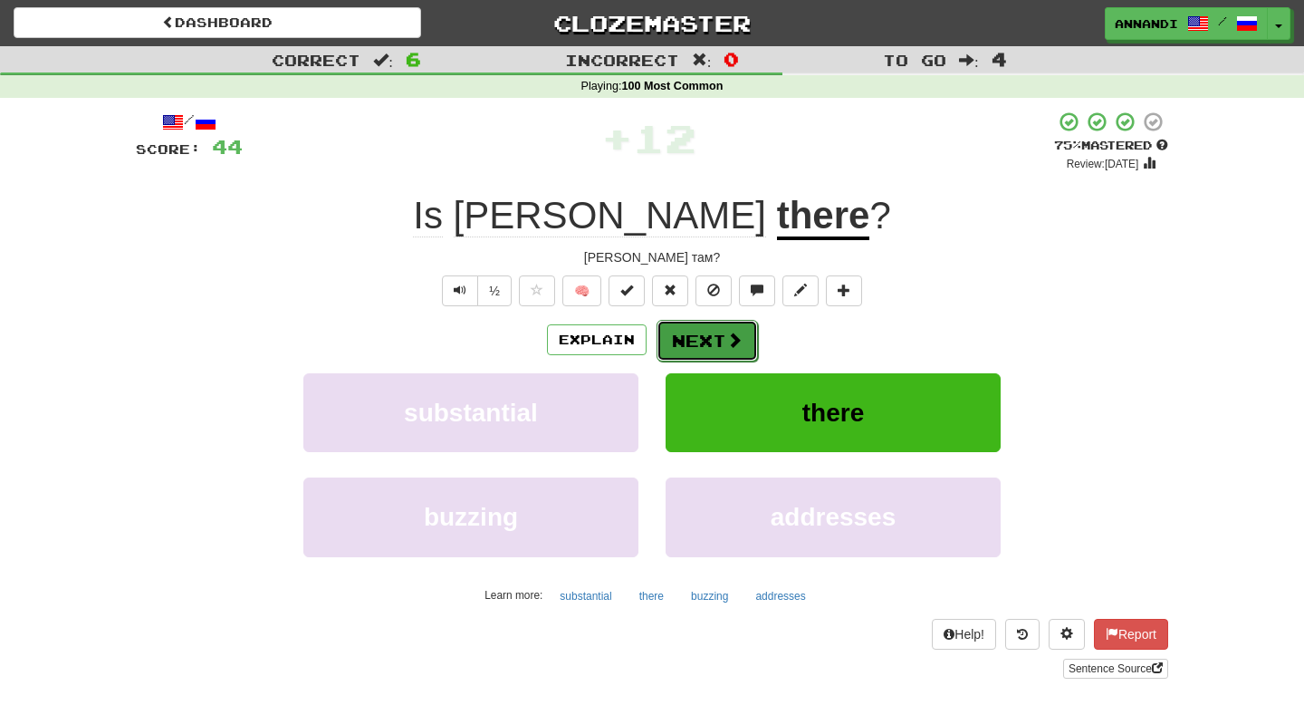
click at [738, 344] on span at bounding box center [734, 339] width 16 height 16
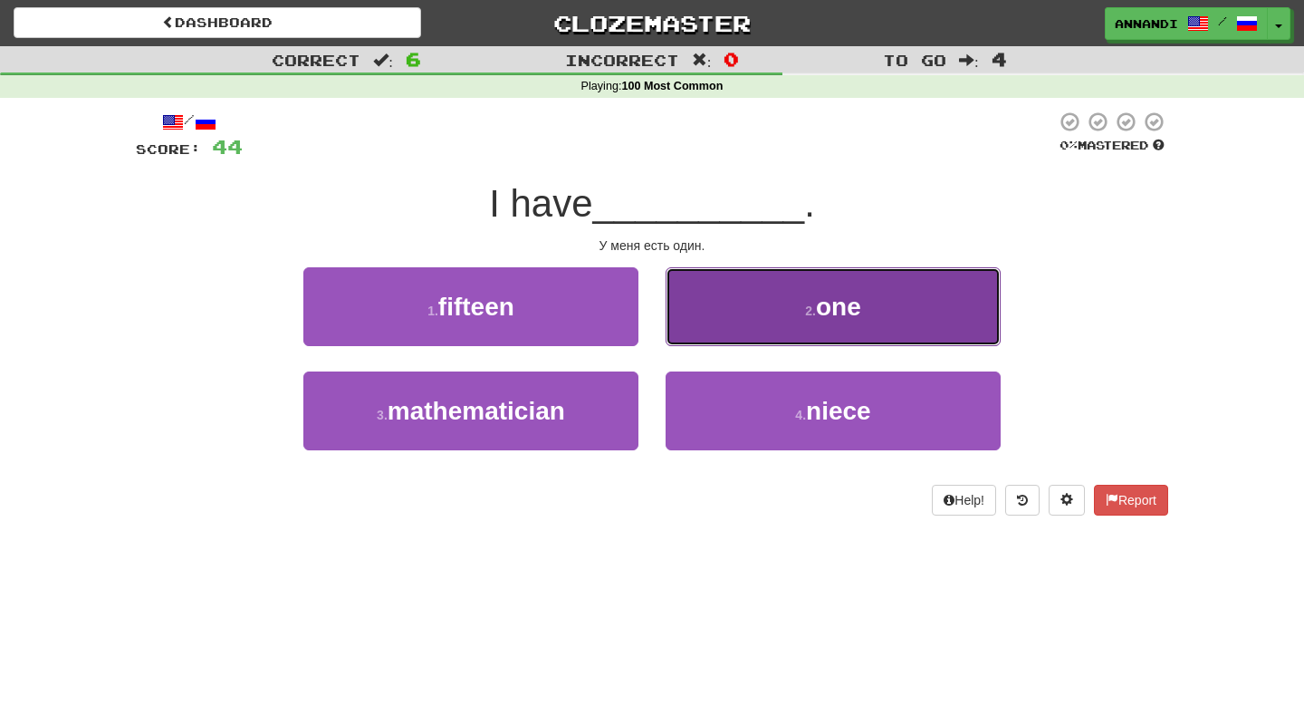
click at [773, 324] on button "2 . one" at bounding box center [833, 306] width 335 height 79
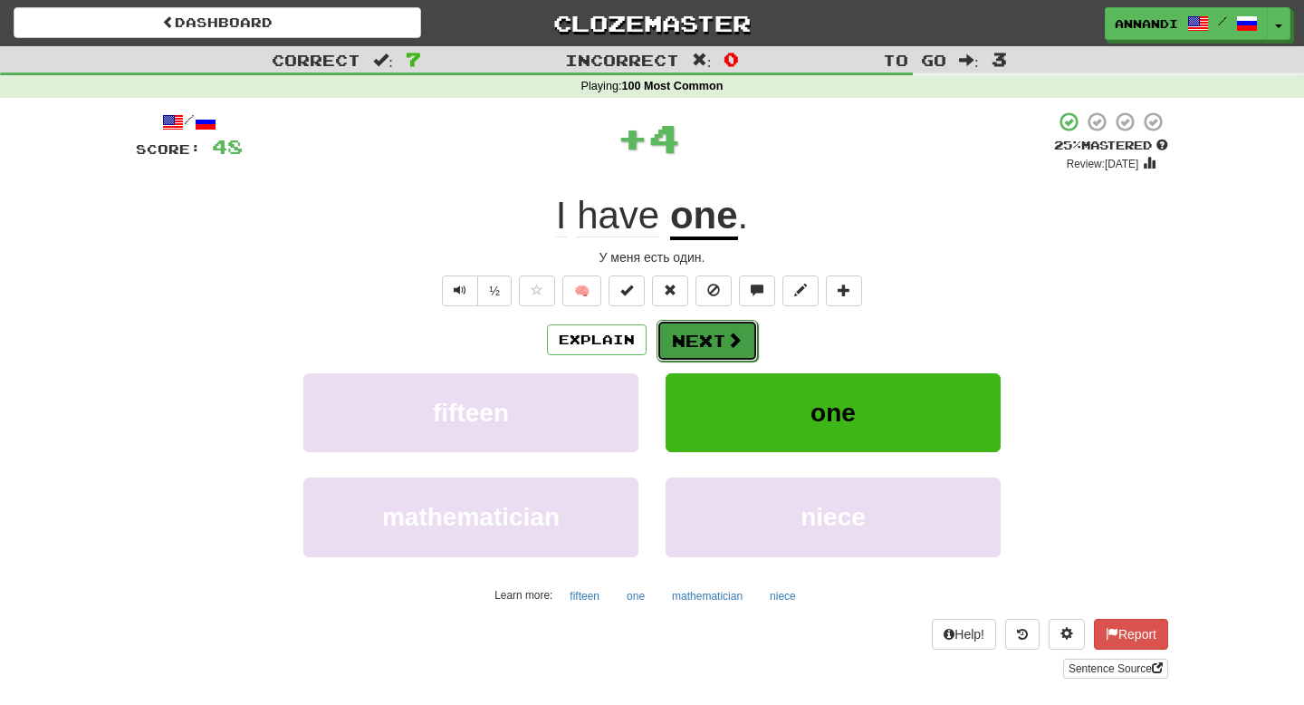
click at [723, 353] on button "Next" at bounding box center [707, 341] width 101 height 42
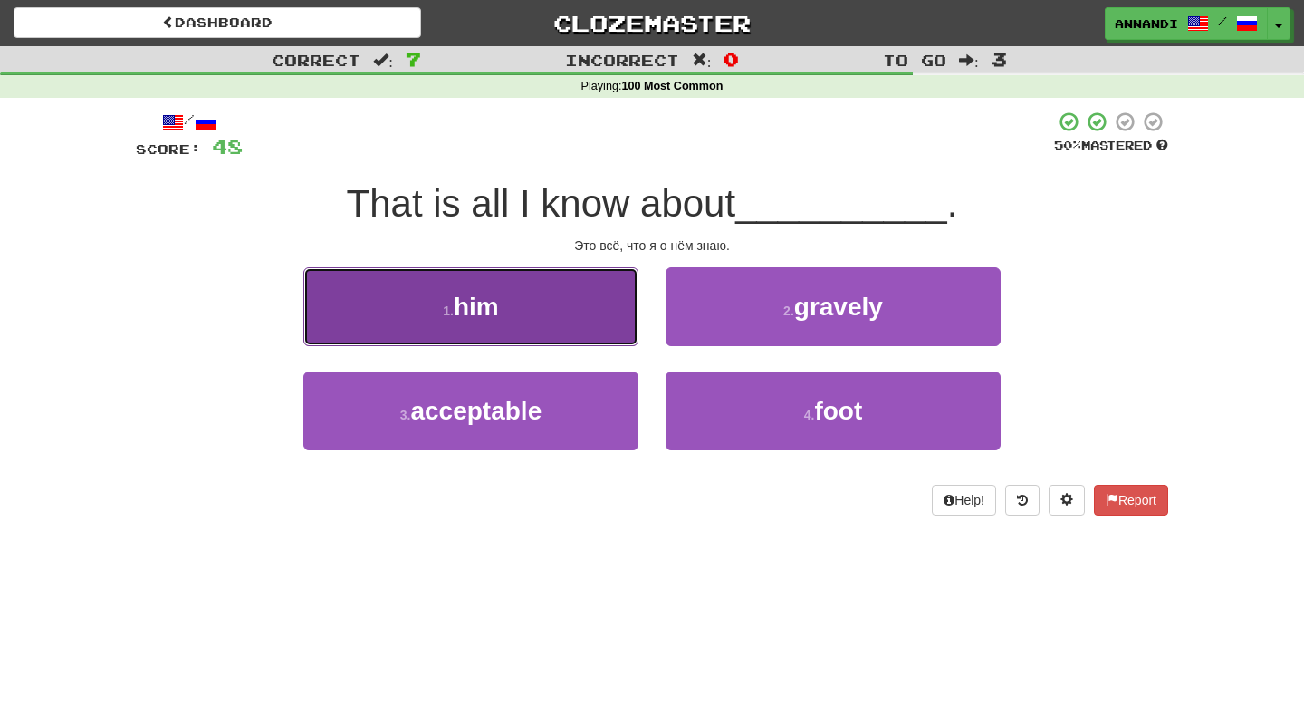
click at [586, 324] on button "1 . him" at bounding box center [470, 306] width 335 height 79
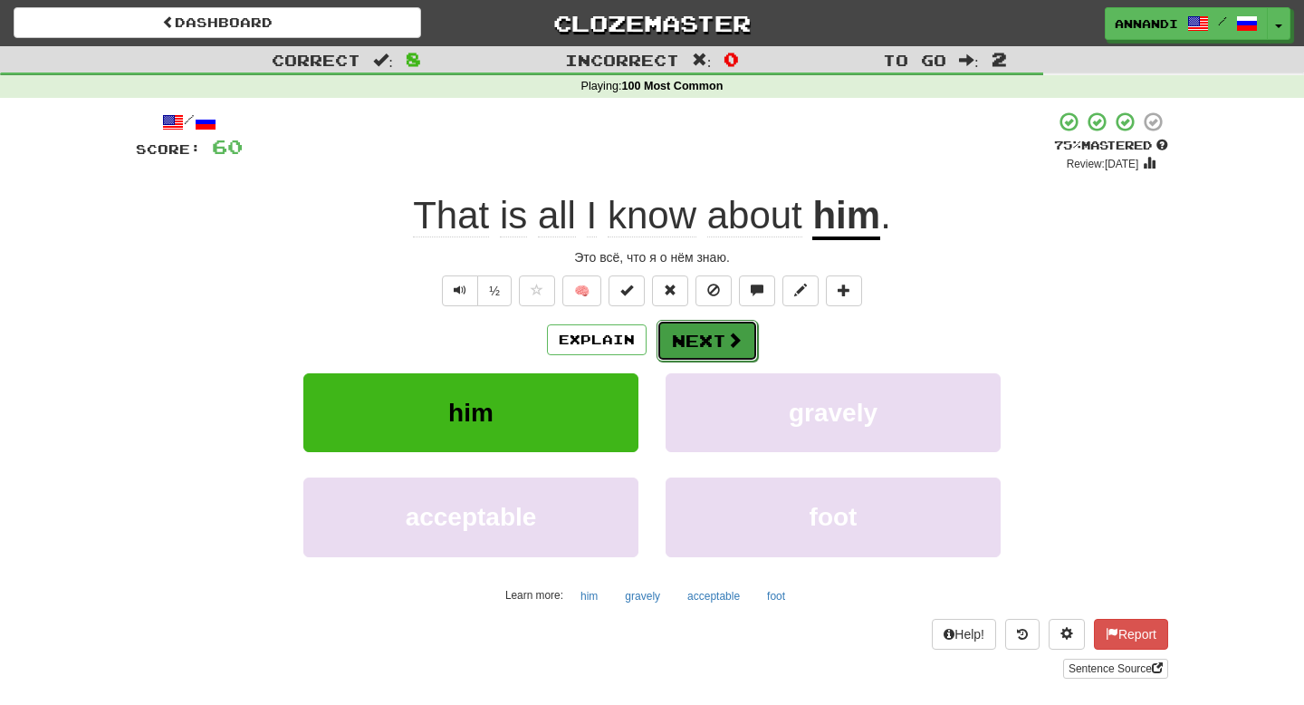
click at [731, 341] on span at bounding box center [734, 339] width 16 height 16
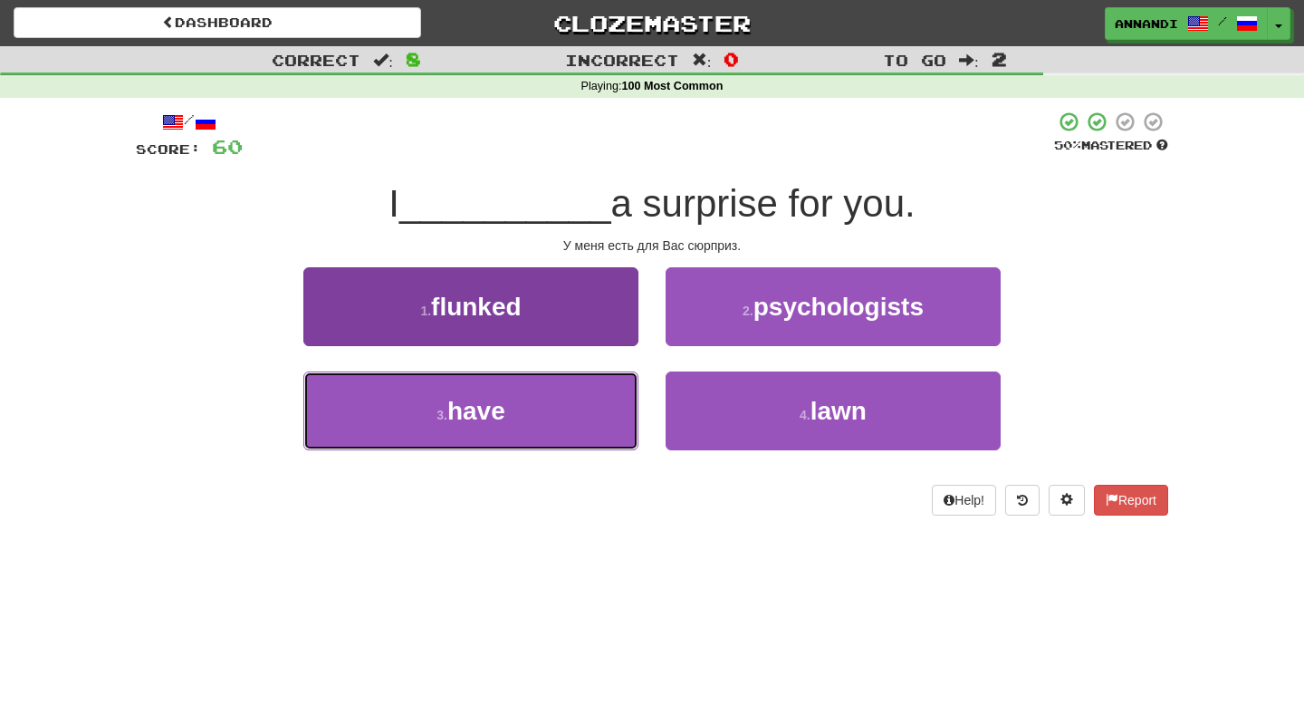
click at [598, 408] on button "3 . have" at bounding box center [470, 410] width 335 height 79
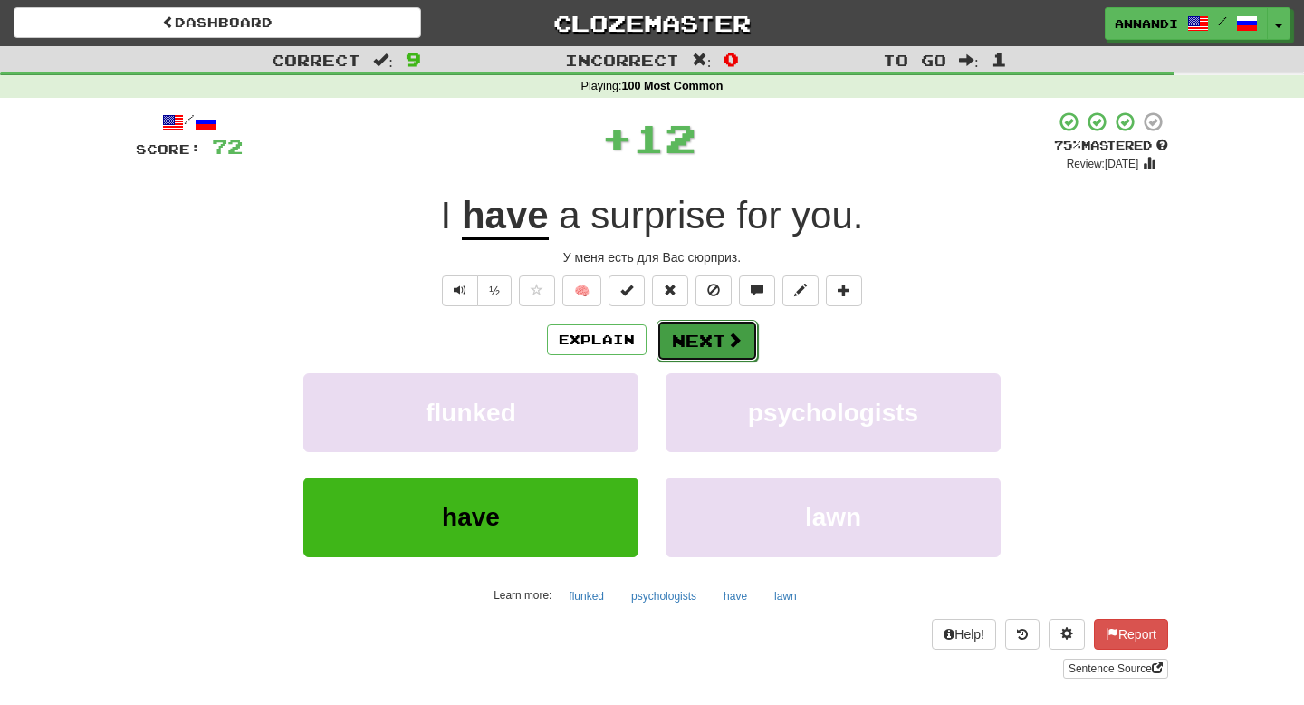
click at [733, 348] on span at bounding box center [734, 339] width 16 height 16
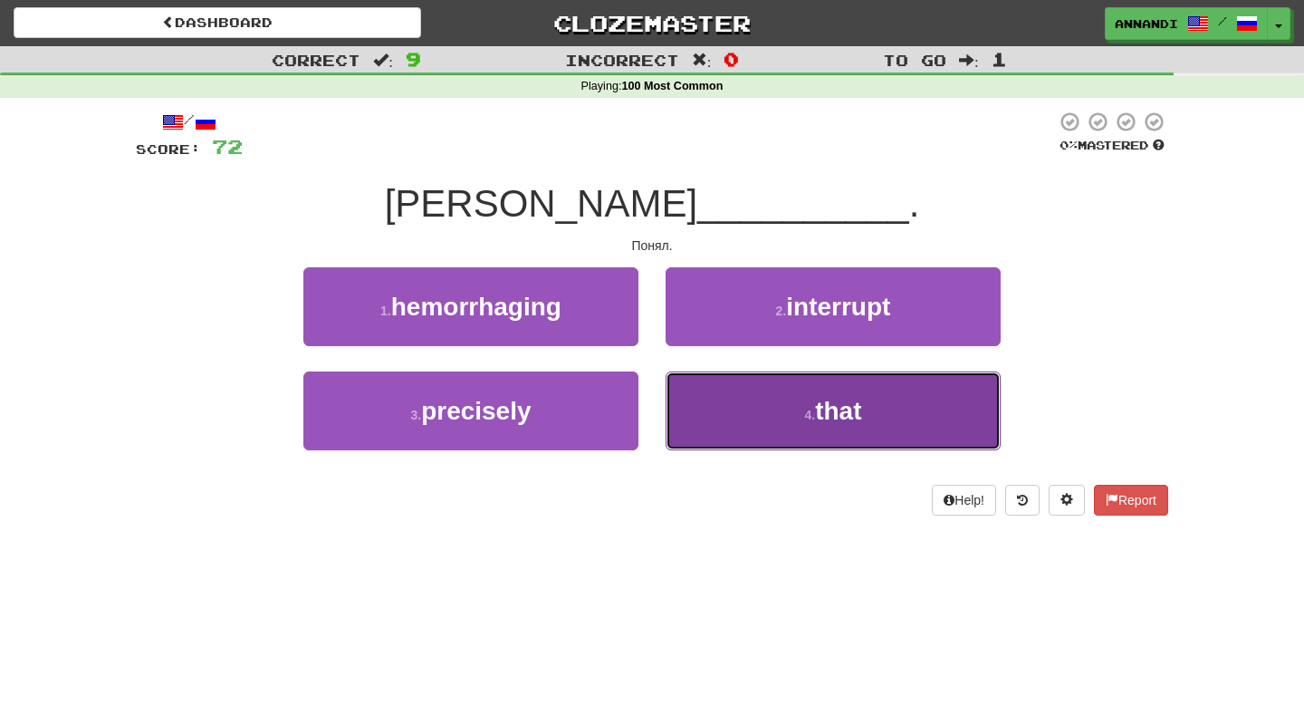
click at [758, 423] on button "4 . that" at bounding box center [833, 410] width 335 height 79
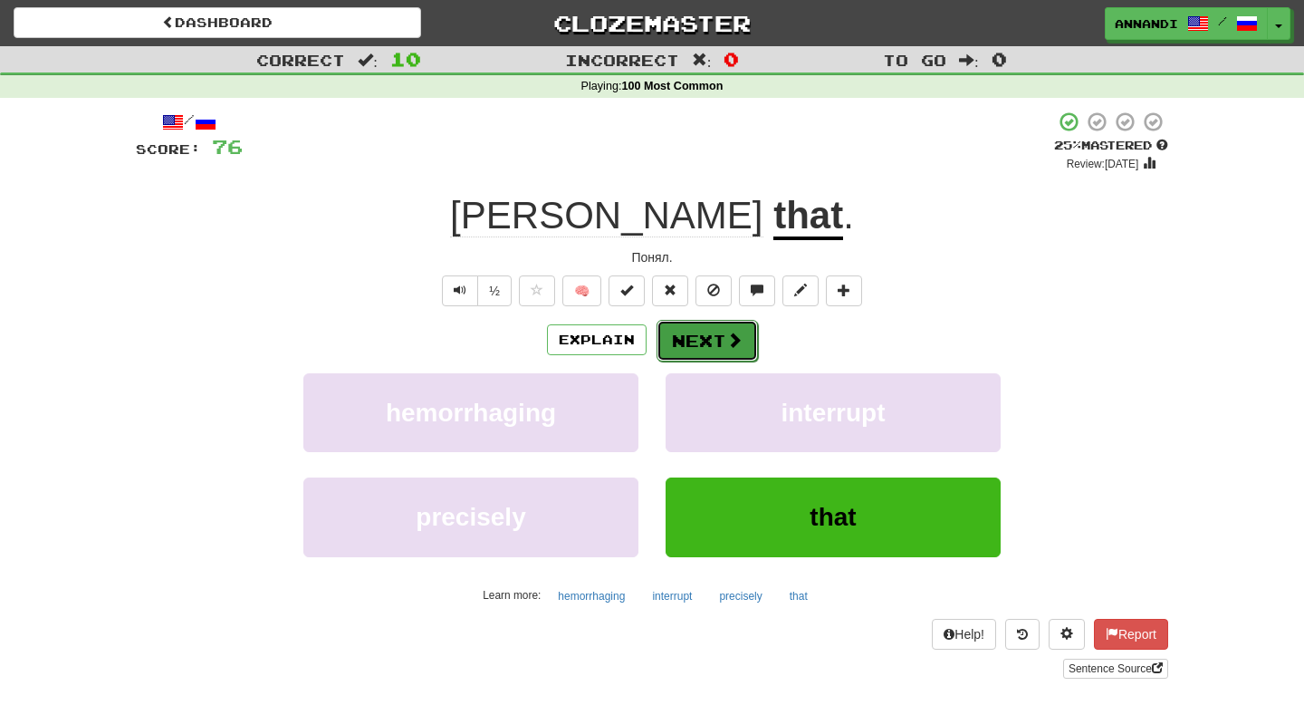
click at [726, 348] on span at bounding box center [734, 339] width 16 height 16
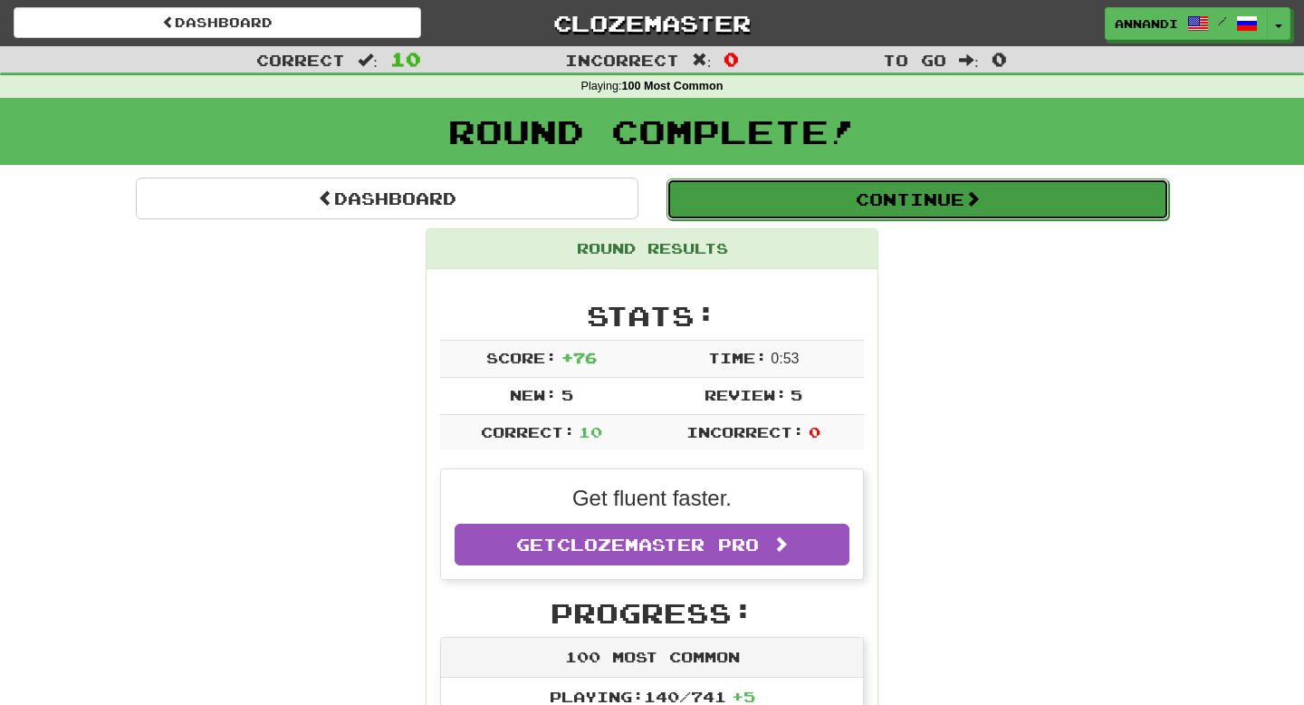
click at [1002, 201] on button "Continue" at bounding box center [918, 199] width 503 height 42
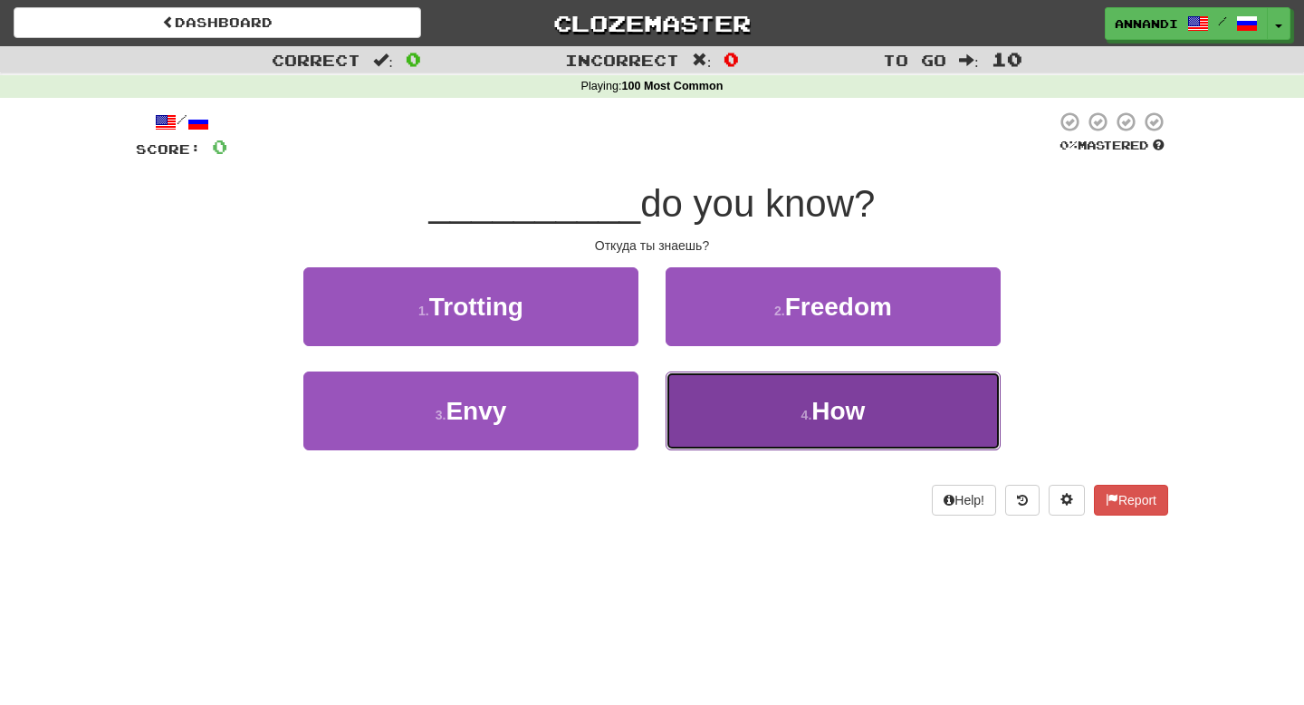
click at [894, 394] on button "4 . How" at bounding box center [833, 410] width 335 height 79
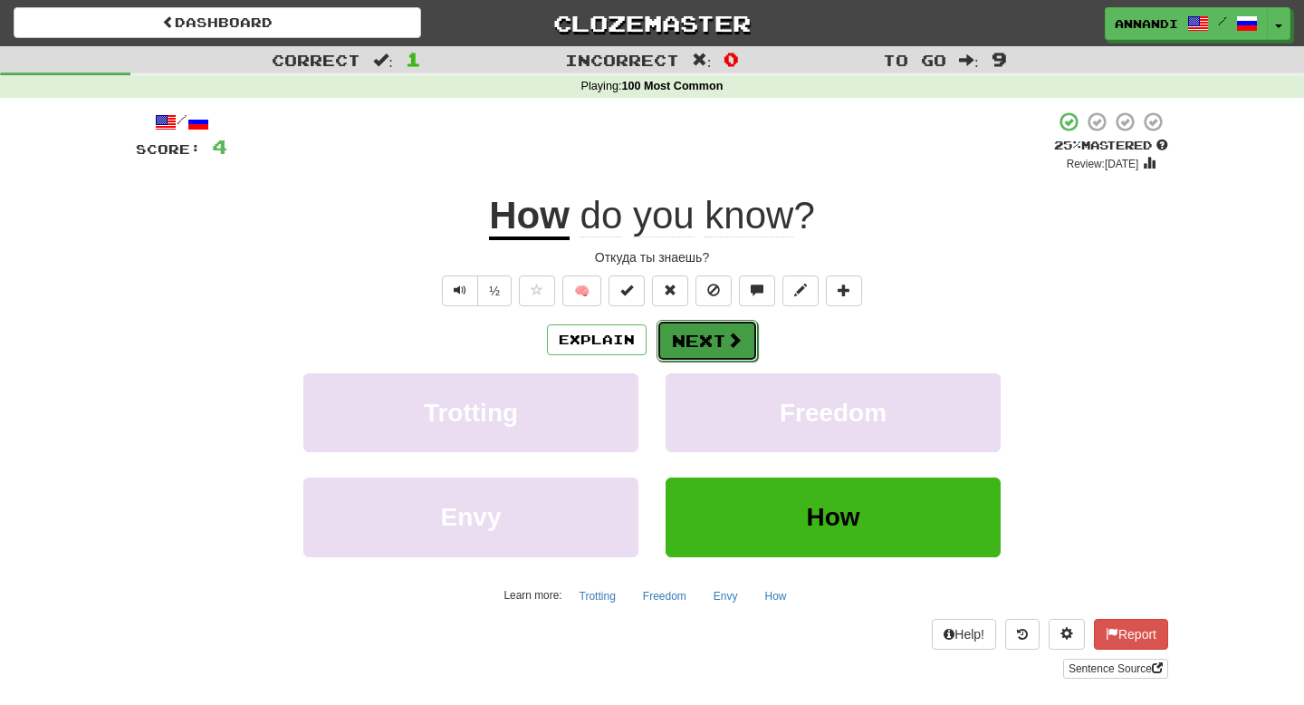
click at [742, 347] on button "Next" at bounding box center [707, 341] width 101 height 42
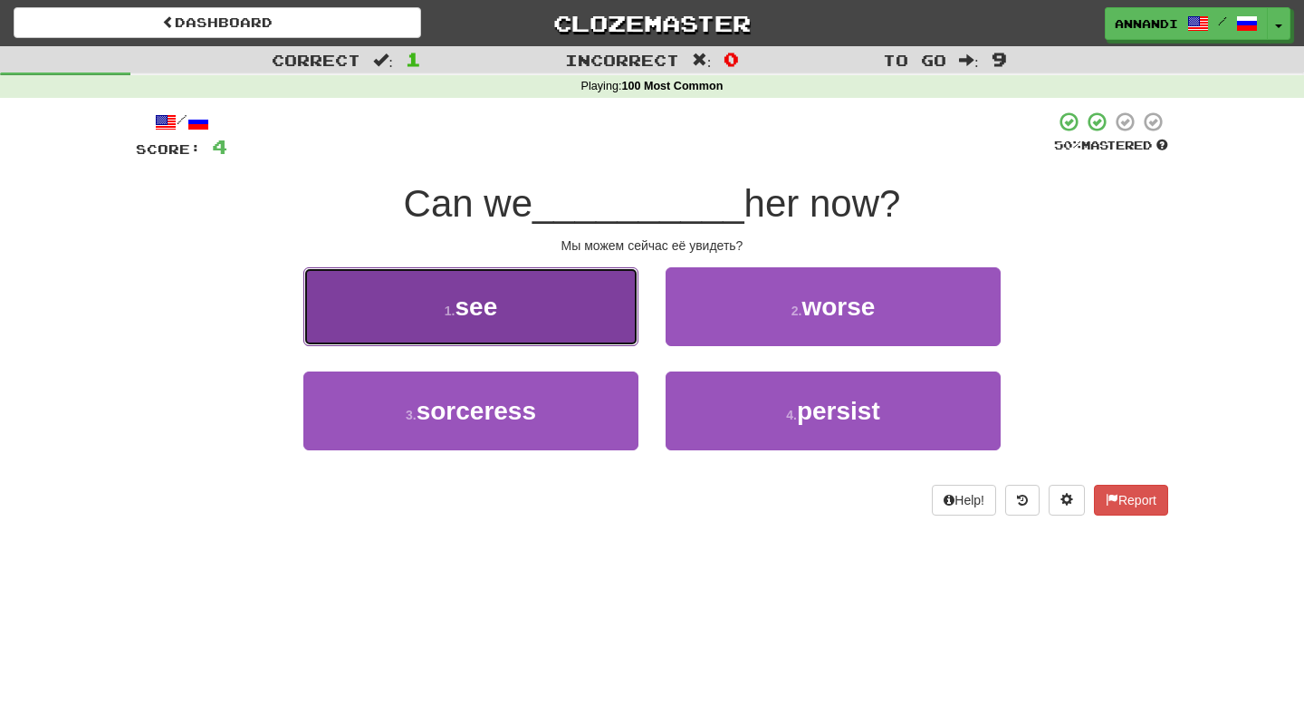
click at [560, 305] on button "1 . see" at bounding box center [470, 306] width 335 height 79
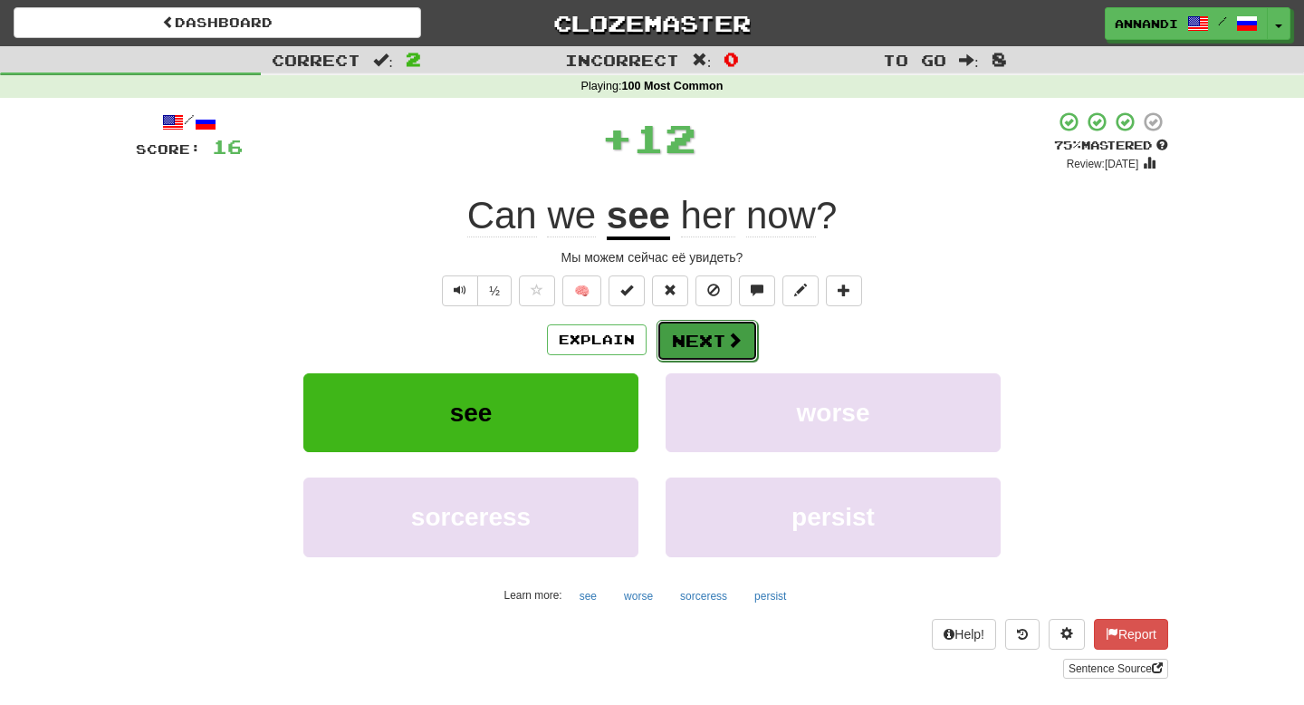
click at [740, 343] on span at bounding box center [734, 339] width 16 height 16
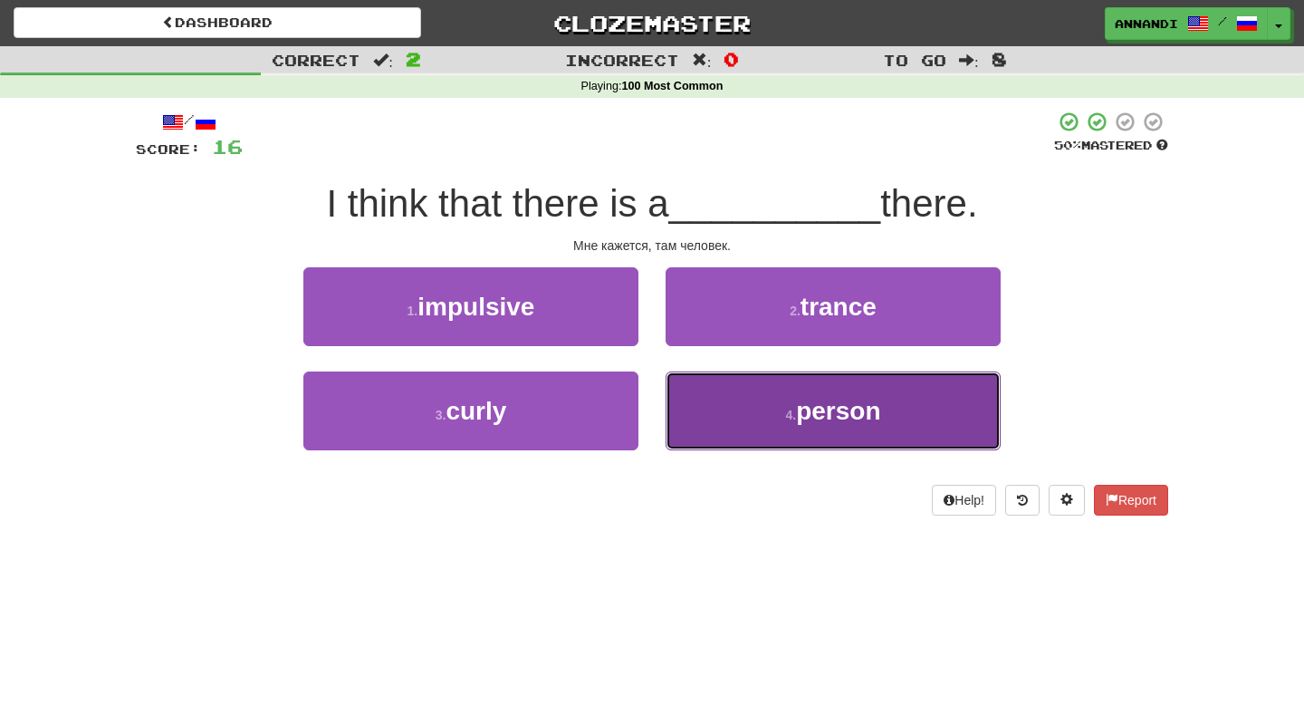
click at [794, 419] on small "4 ." at bounding box center [790, 415] width 11 height 14
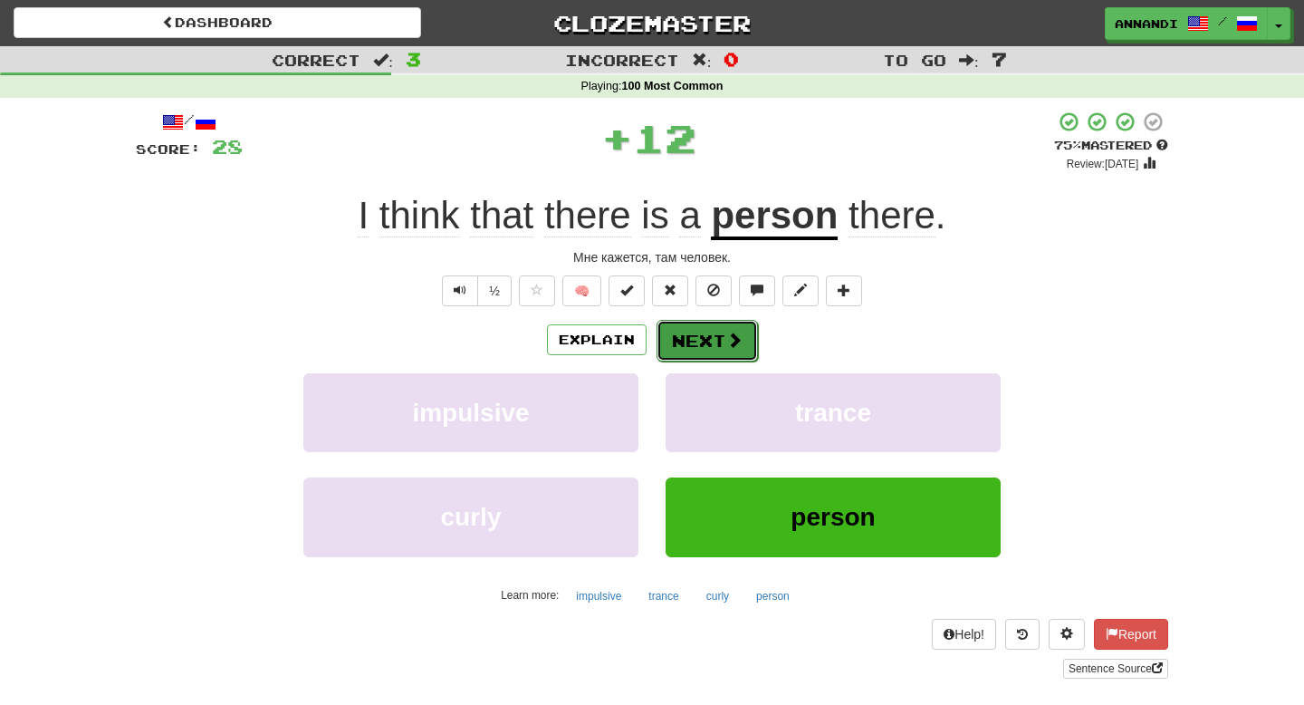
click at [698, 331] on button "Next" at bounding box center [707, 341] width 101 height 42
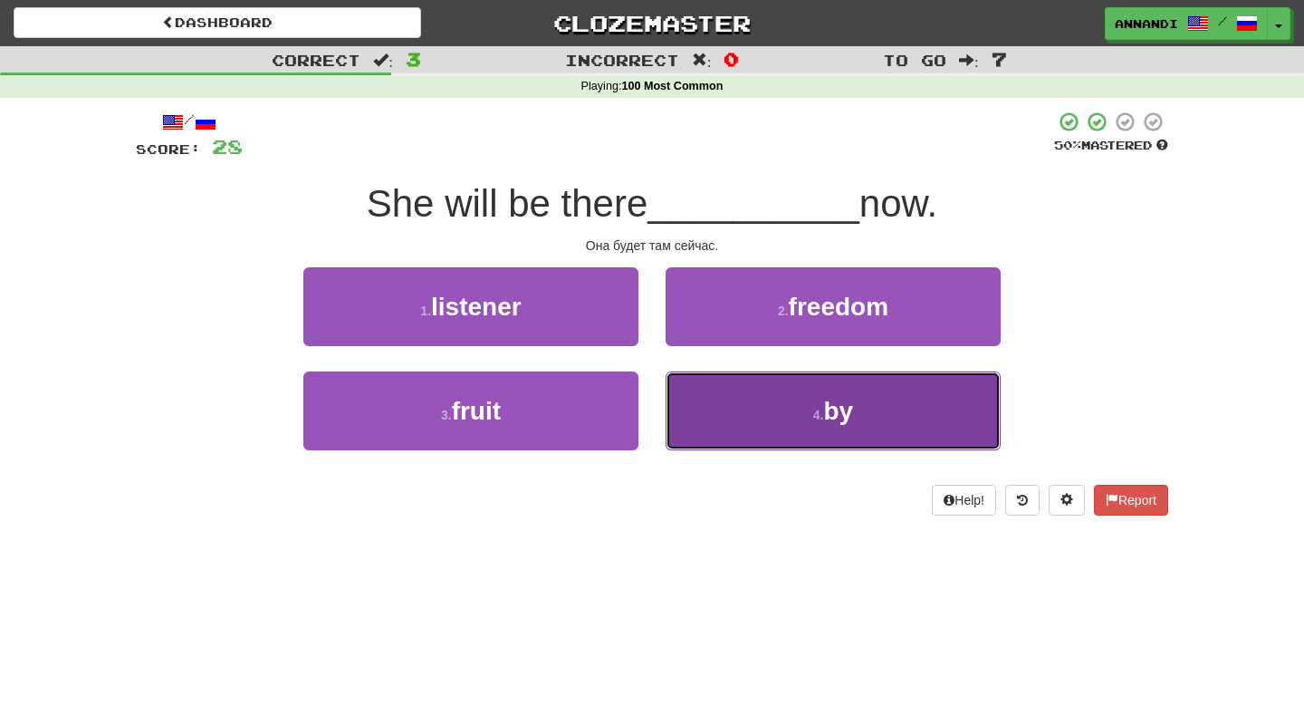
click at [762, 408] on button "4 . by" at bounding box center [833, 410] width 335 height 79
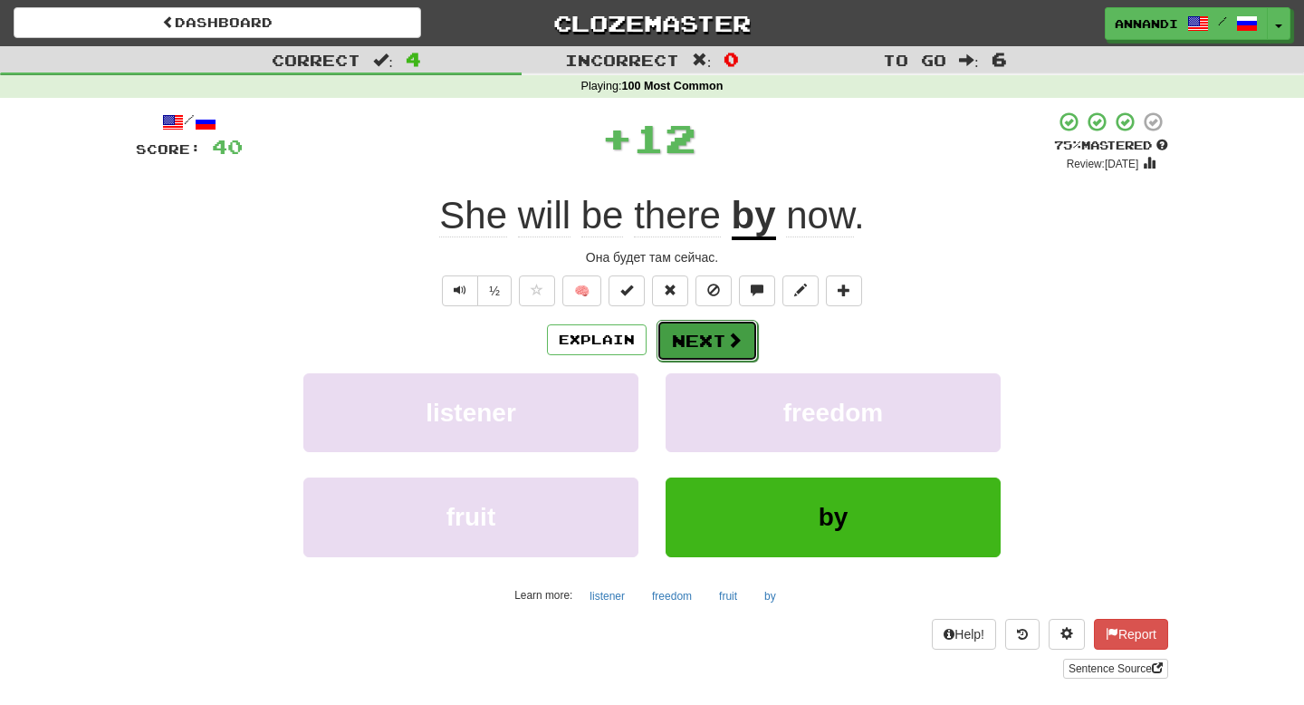
click at [717, 343] on button "Next" at bounding box center [707, 341] width 101 height 42
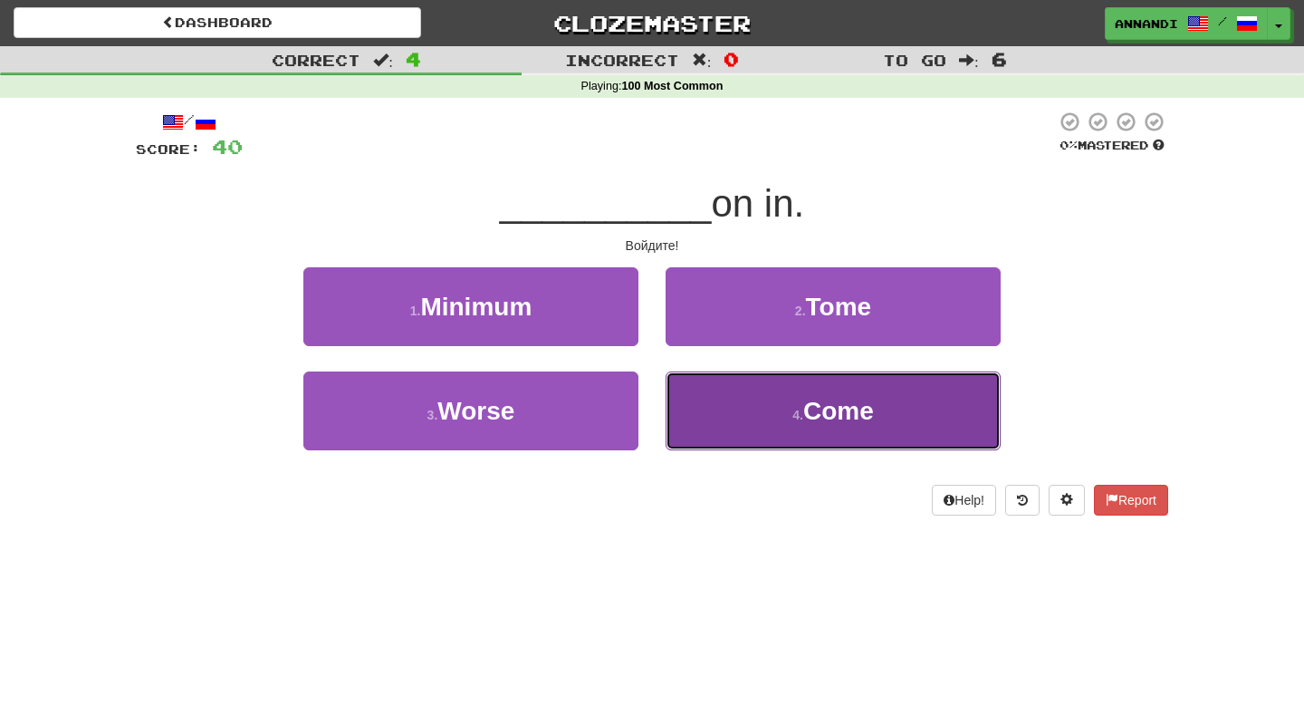
click at [798, 409] on small "4 ." at bounding box center [797, 415] width 11 height 14
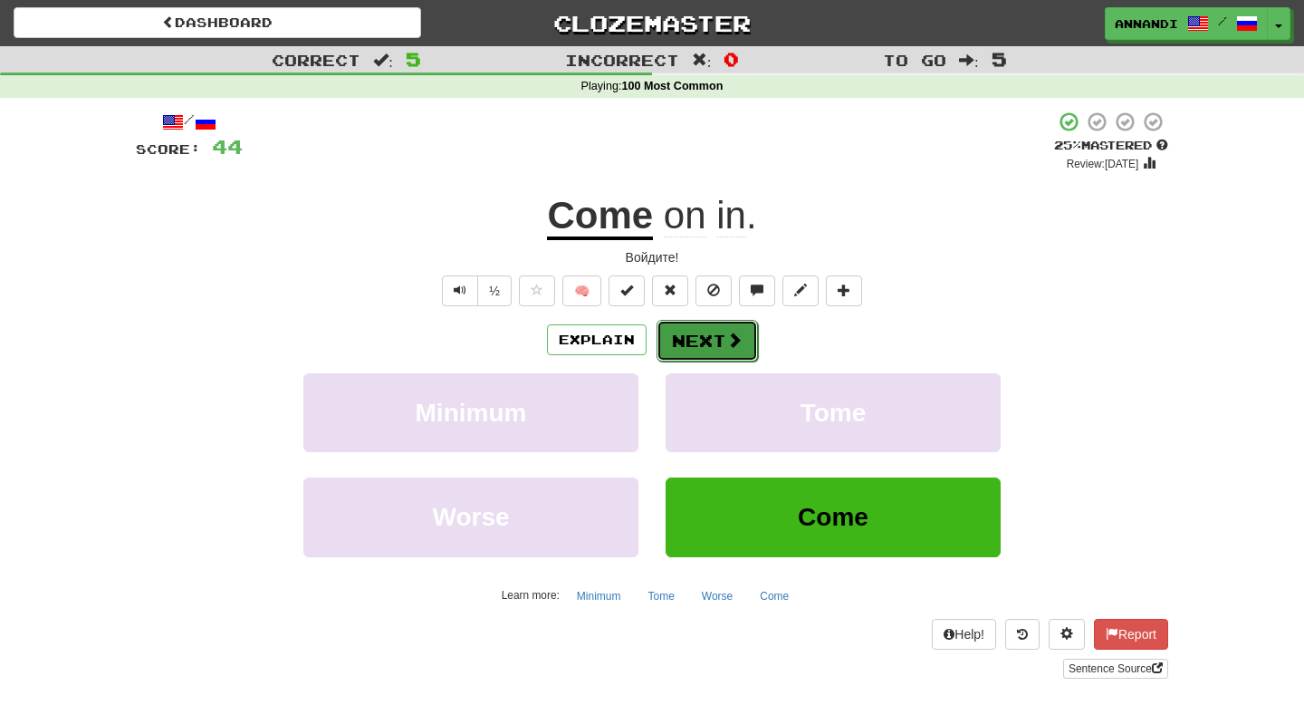
click at [703, 350] on button "Next" at bounding box center [707, 341] width 101 height 42
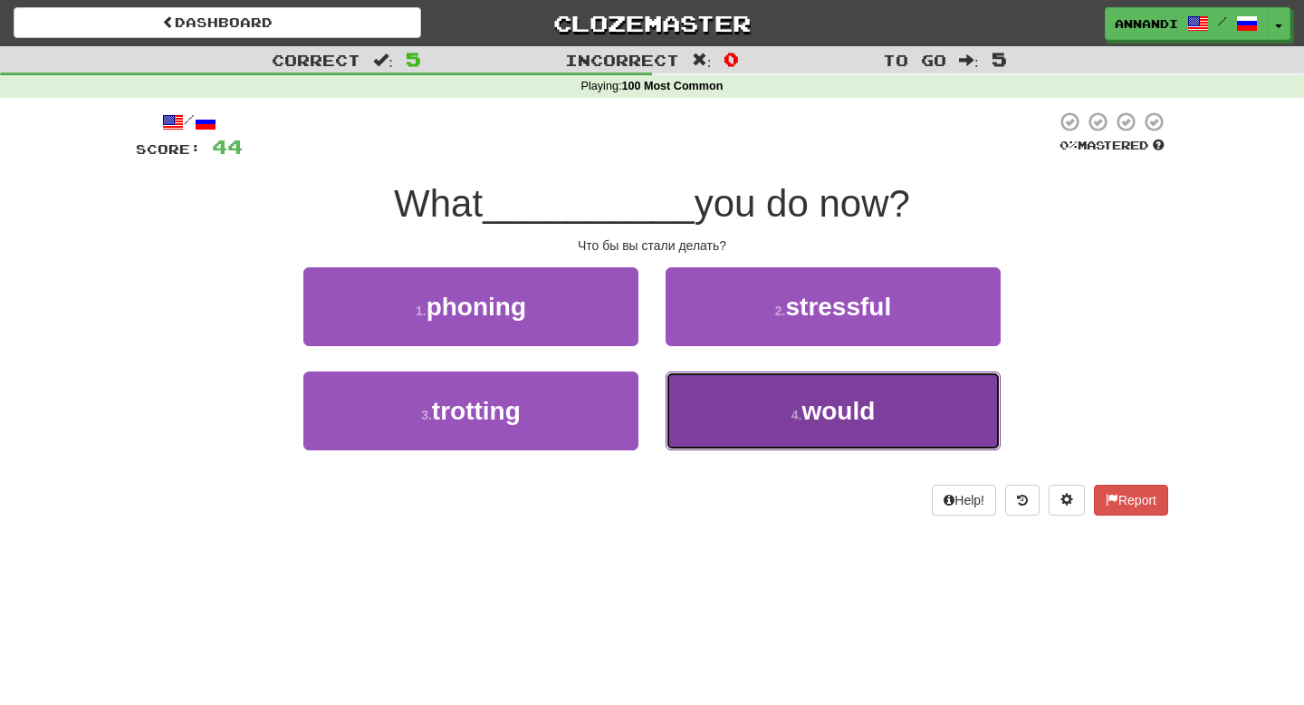
click at [824, 414] on span "would" at bounding box center [837, 411] width 73 height 28
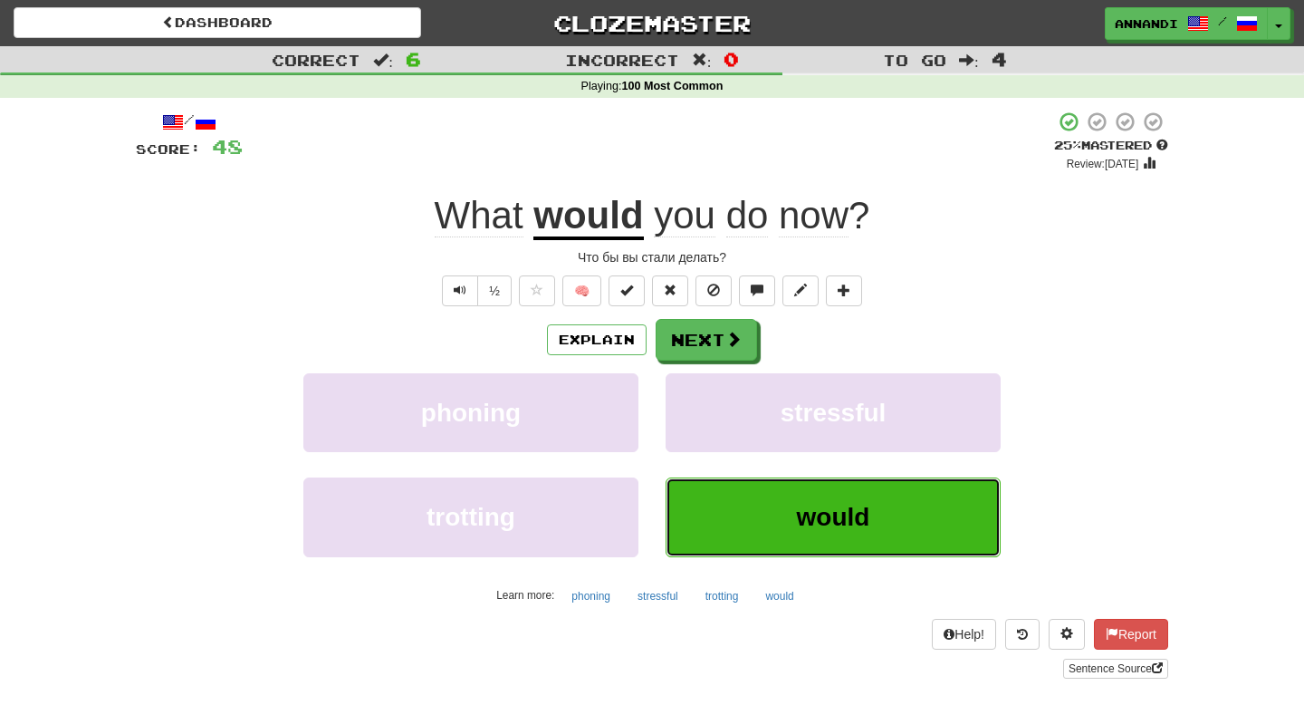
click at [855, 527] on span "would" at bounding box center [833, 517] width 73 height 28
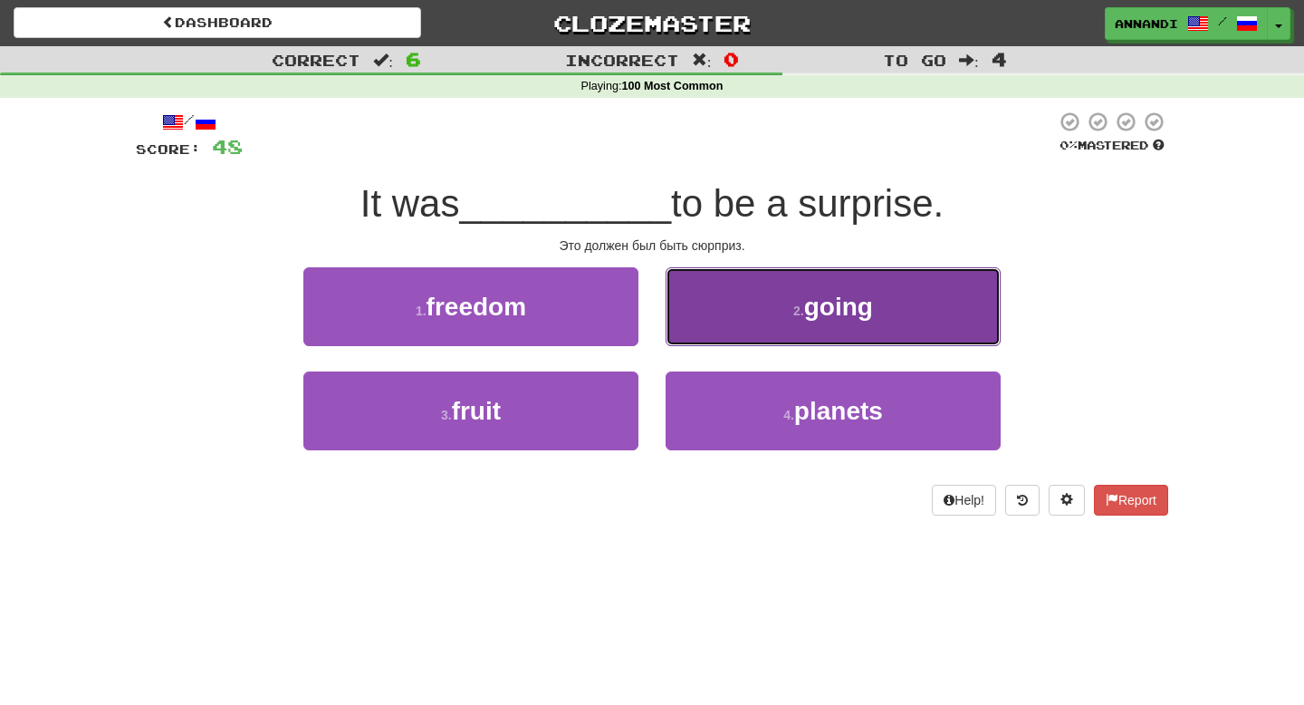
click at [822, 315] on span "going" at bounding box center [838, 307] width 69 height 28
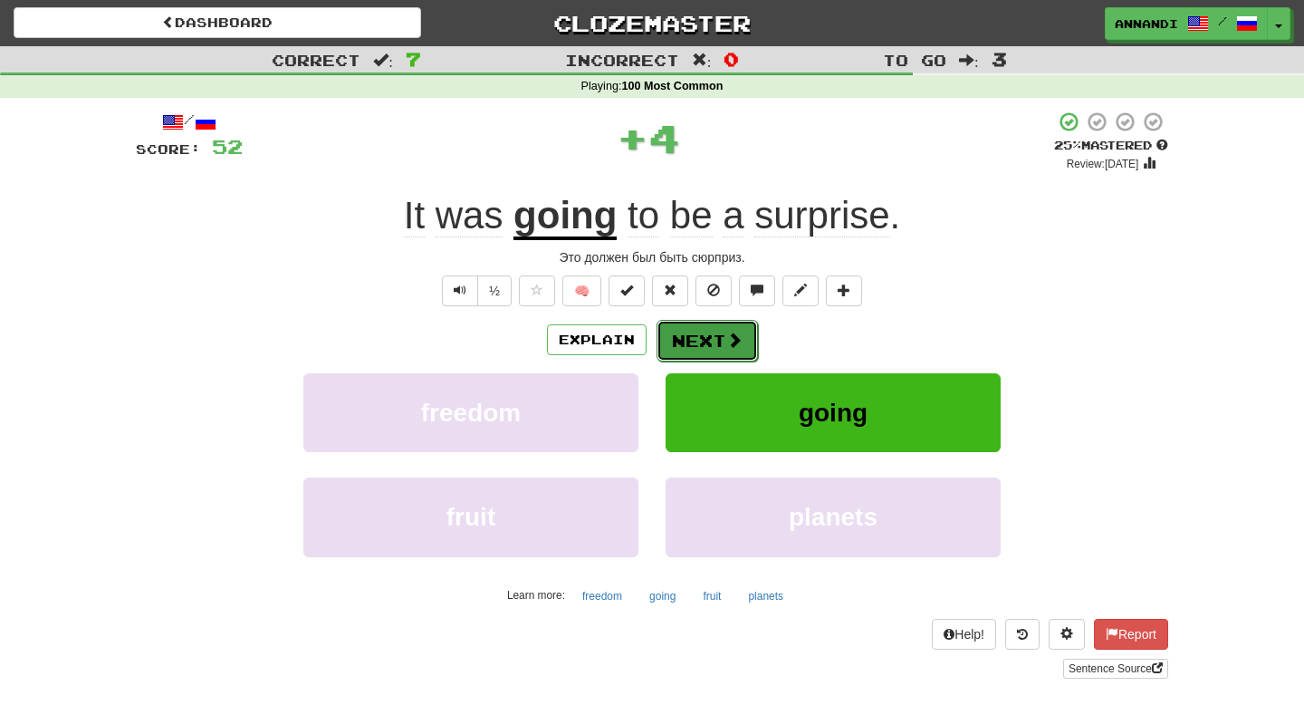
click at [715, 332] on button "Next" at bounding box center [707, 341] width 101 height 42
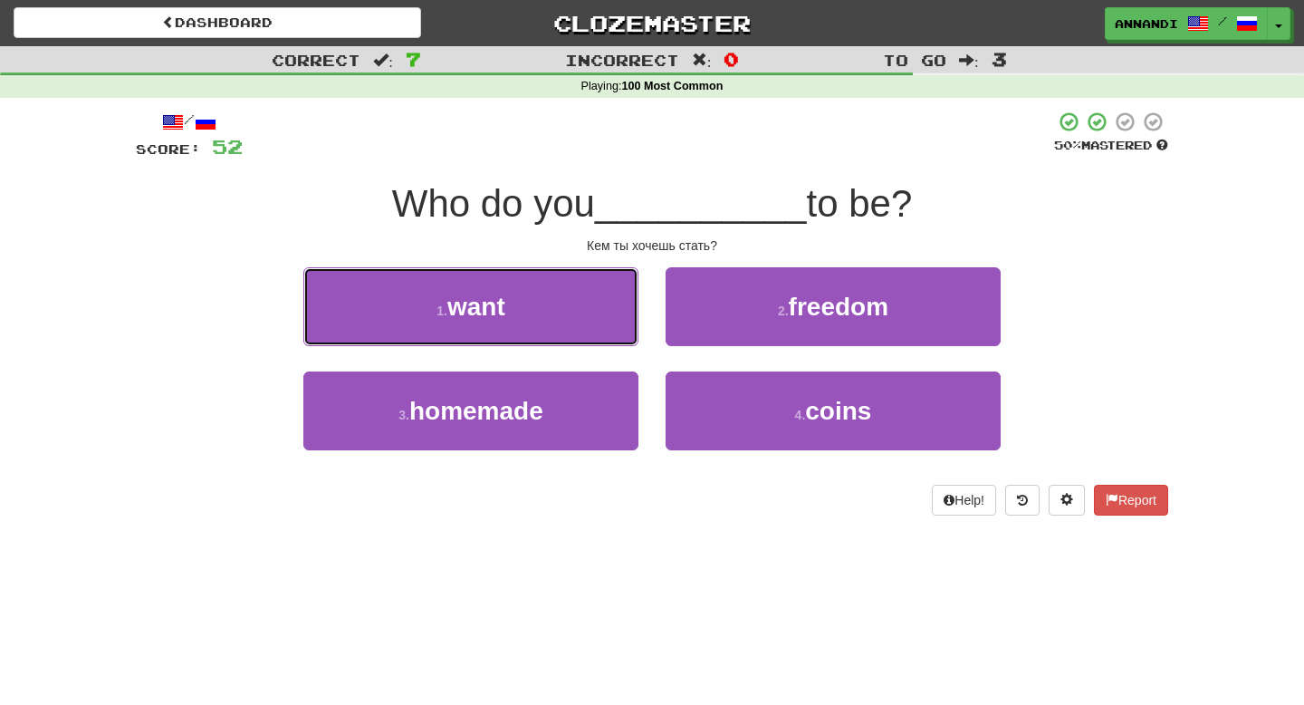
click at [562, 303] on button "1 . want" at bounding box center [470, 306] width 335 height 79
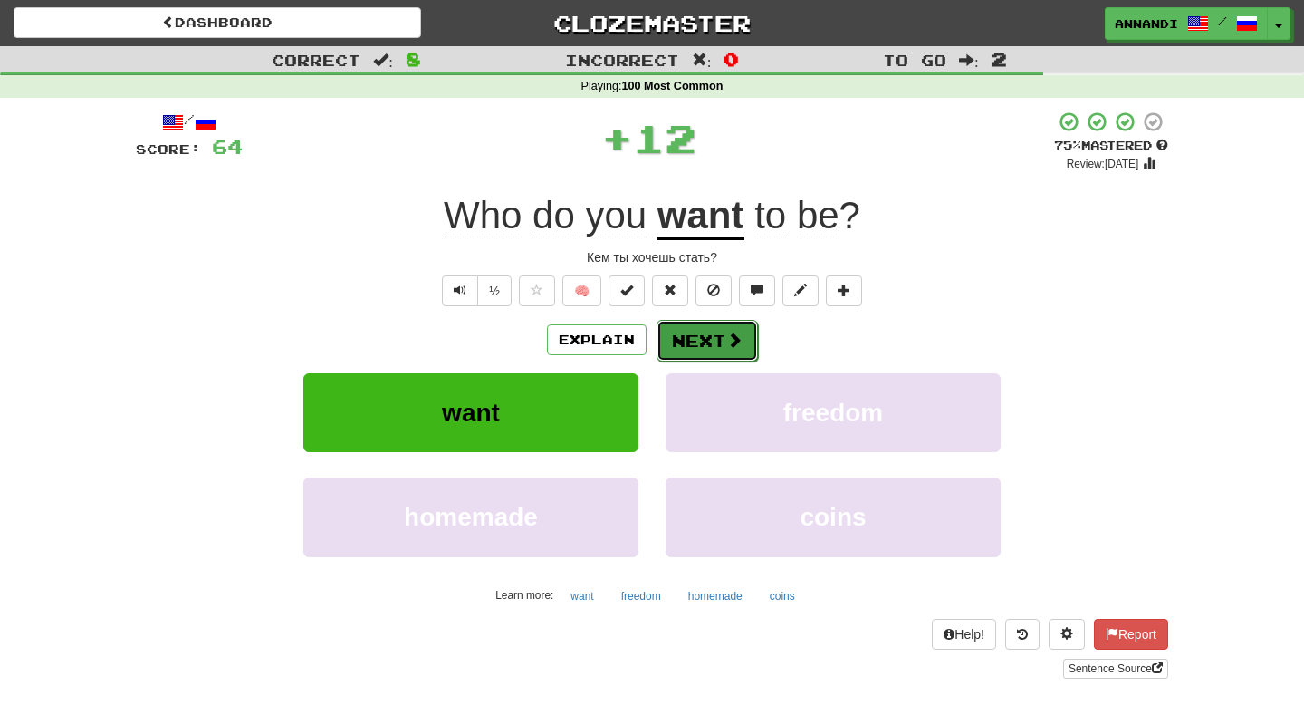
click at [717, 340] on button "Next" at bounding box center [707, 341] width 101 height 42
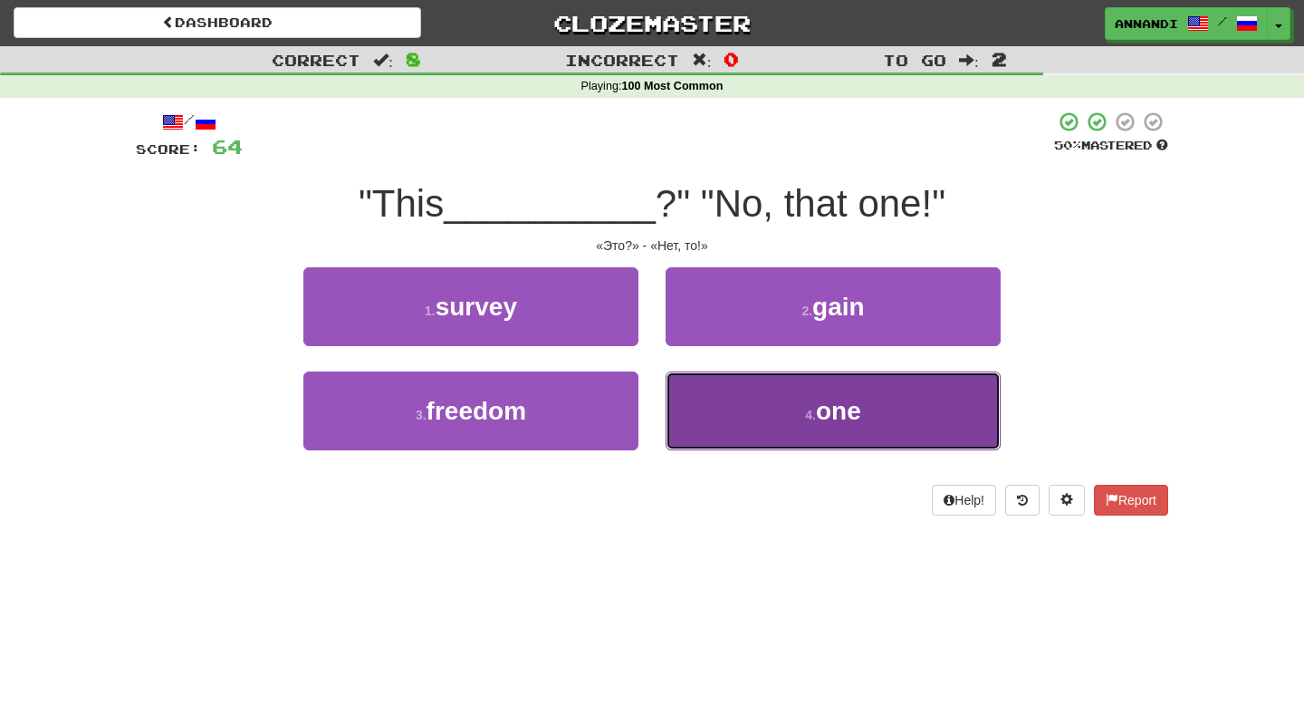
click at [797, 405] on button "4 . one" at bounding box center [833, 410] width 335 height 79
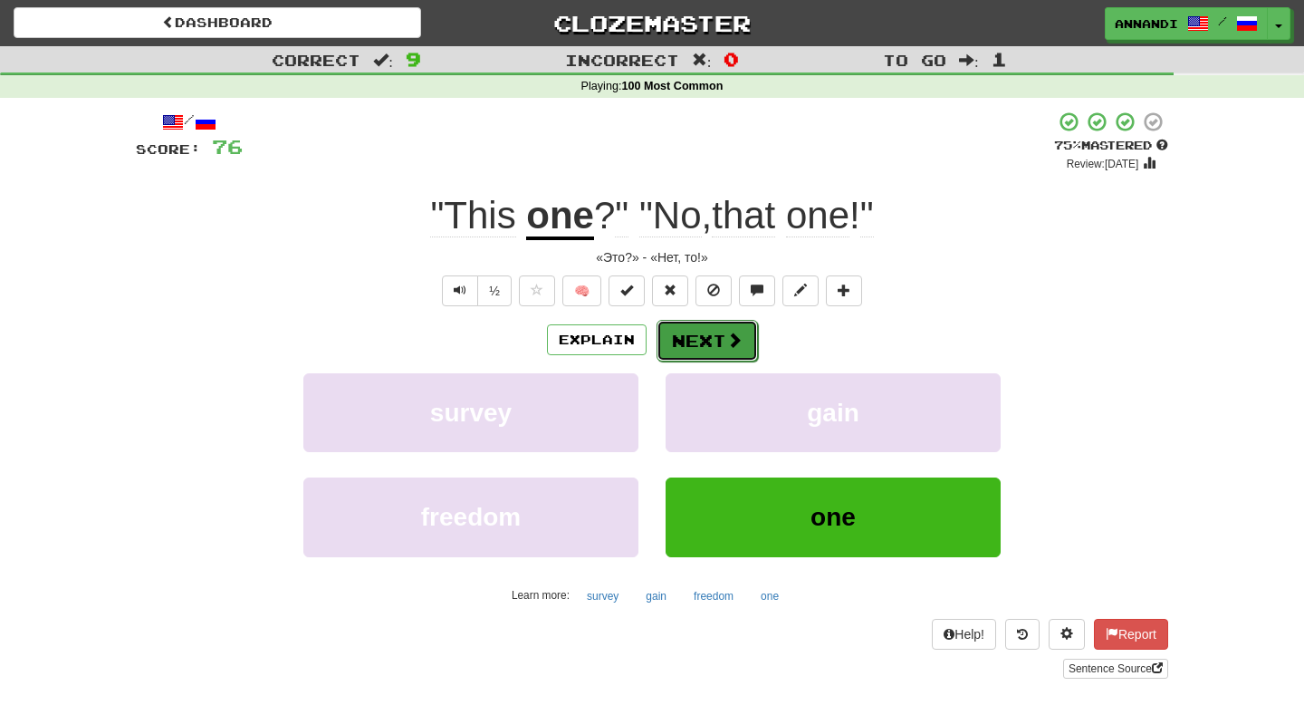
click at [714, 330] on button "Next" at bounding box center [707, 341] width 101 height 42
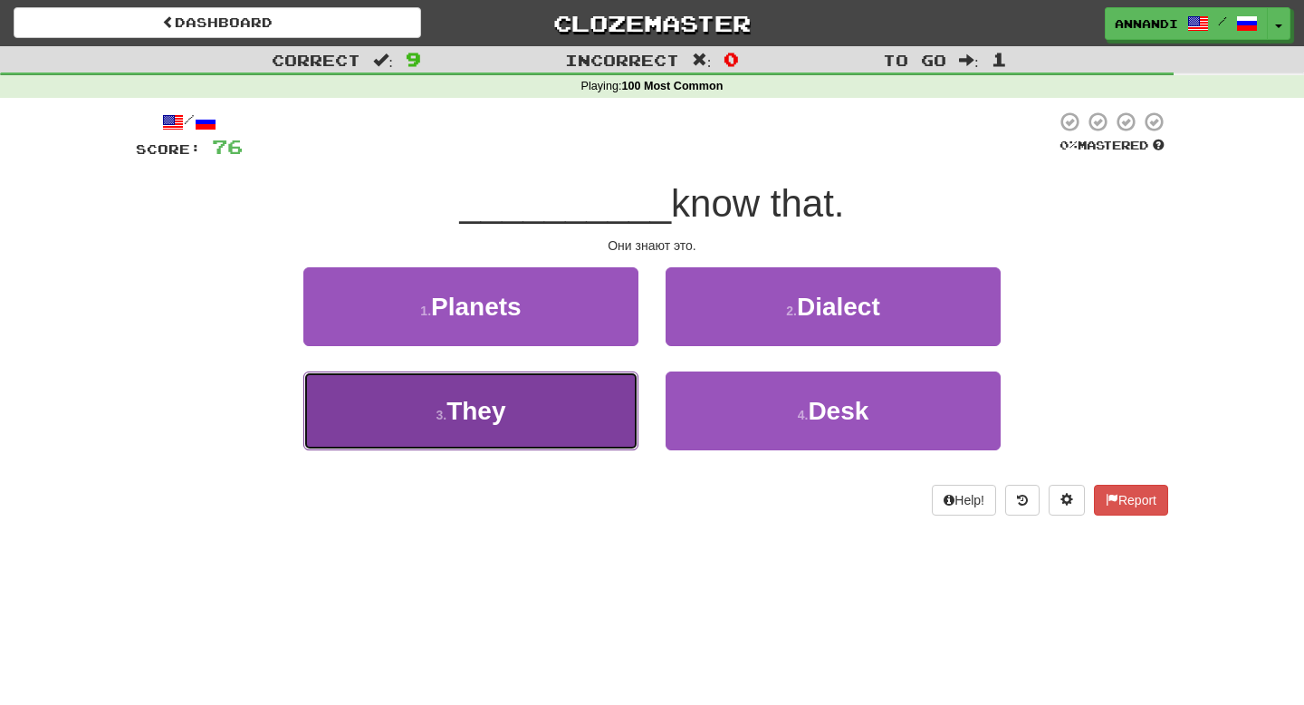
click at [585, 409] on button "3 . They" at bounding box center [470, 410] width 335 height 79
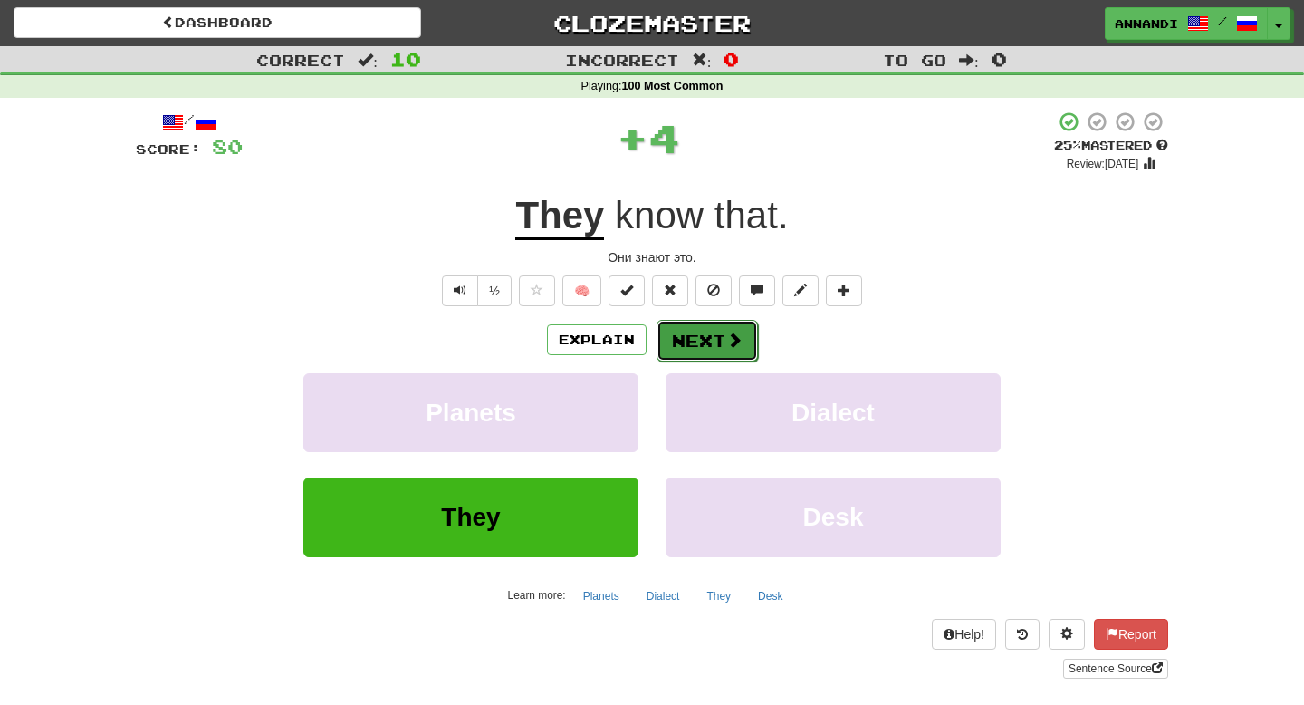
click at [692, 340] on button "Next" at bounding box center [707, 341] width 101 height 42
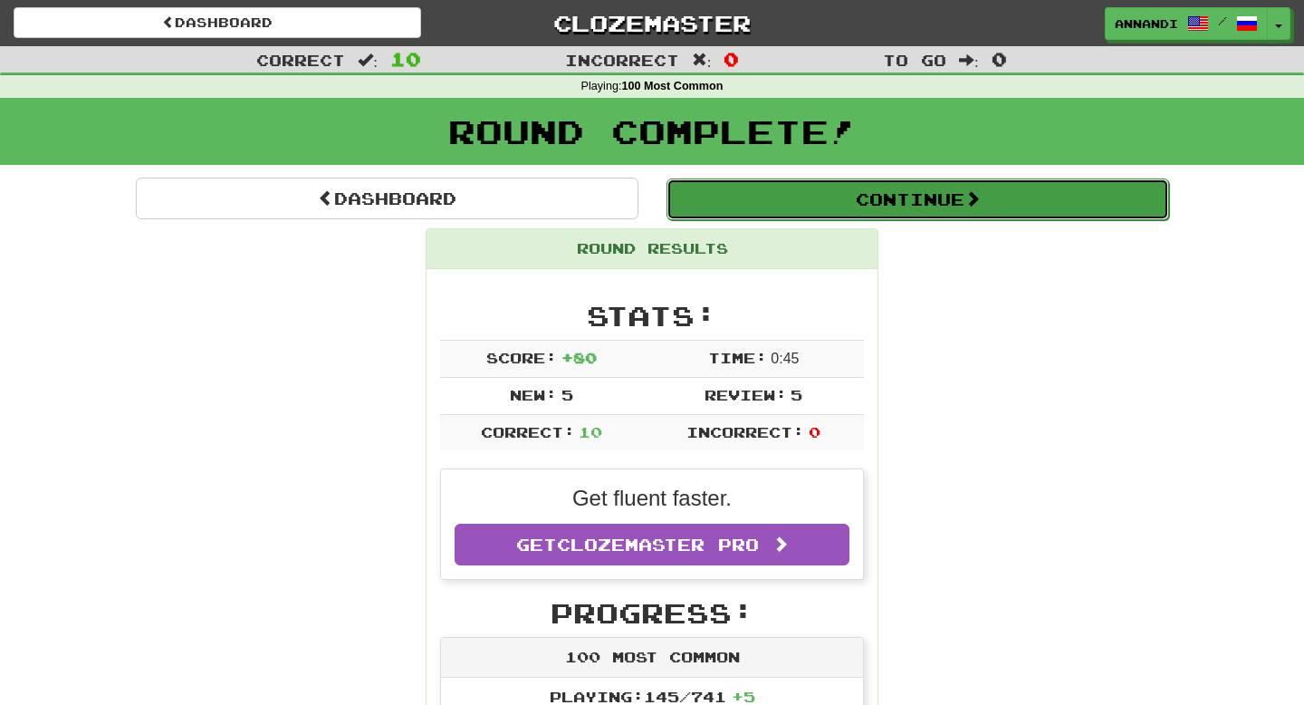
click at [896, 208] on button "Continue" at bounding box center [918, 199] width 503 height 42
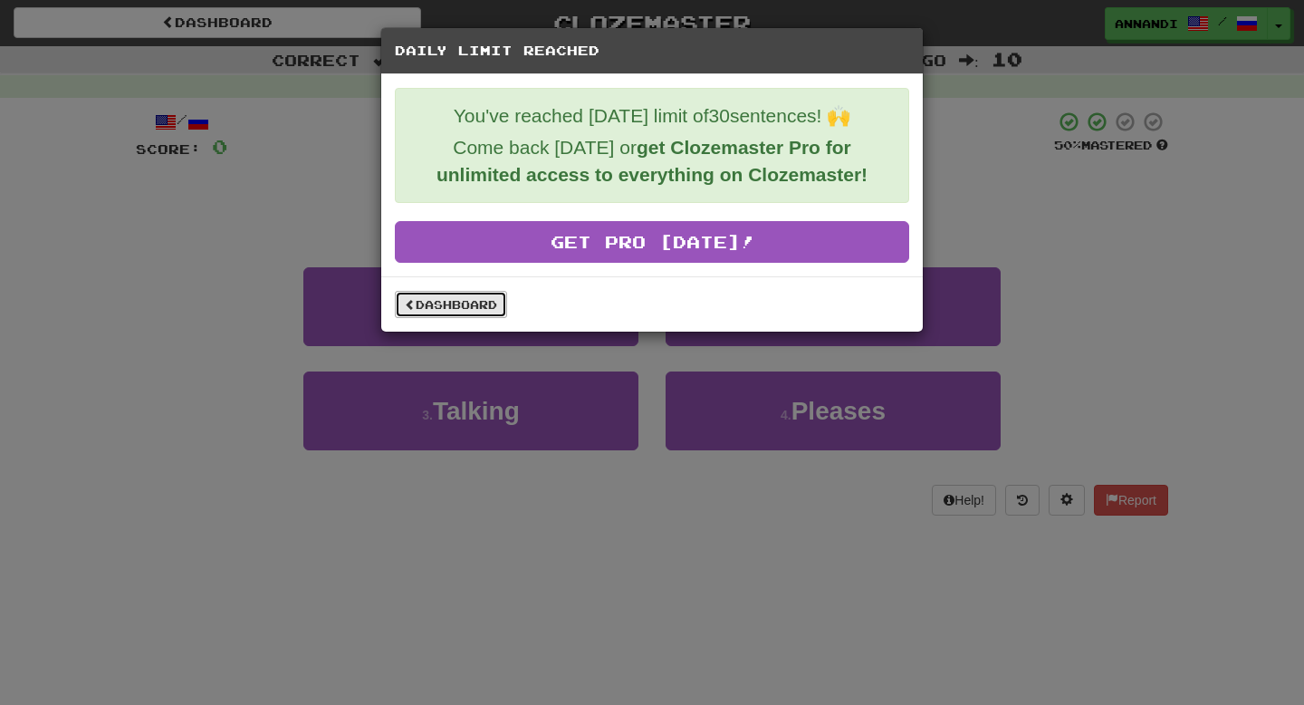
click at [422, 313] on link "Dashboard" at bounding box center [451, 304] width 112 height 27
